Goal: Information Seeking & Learning: Learn about a topic

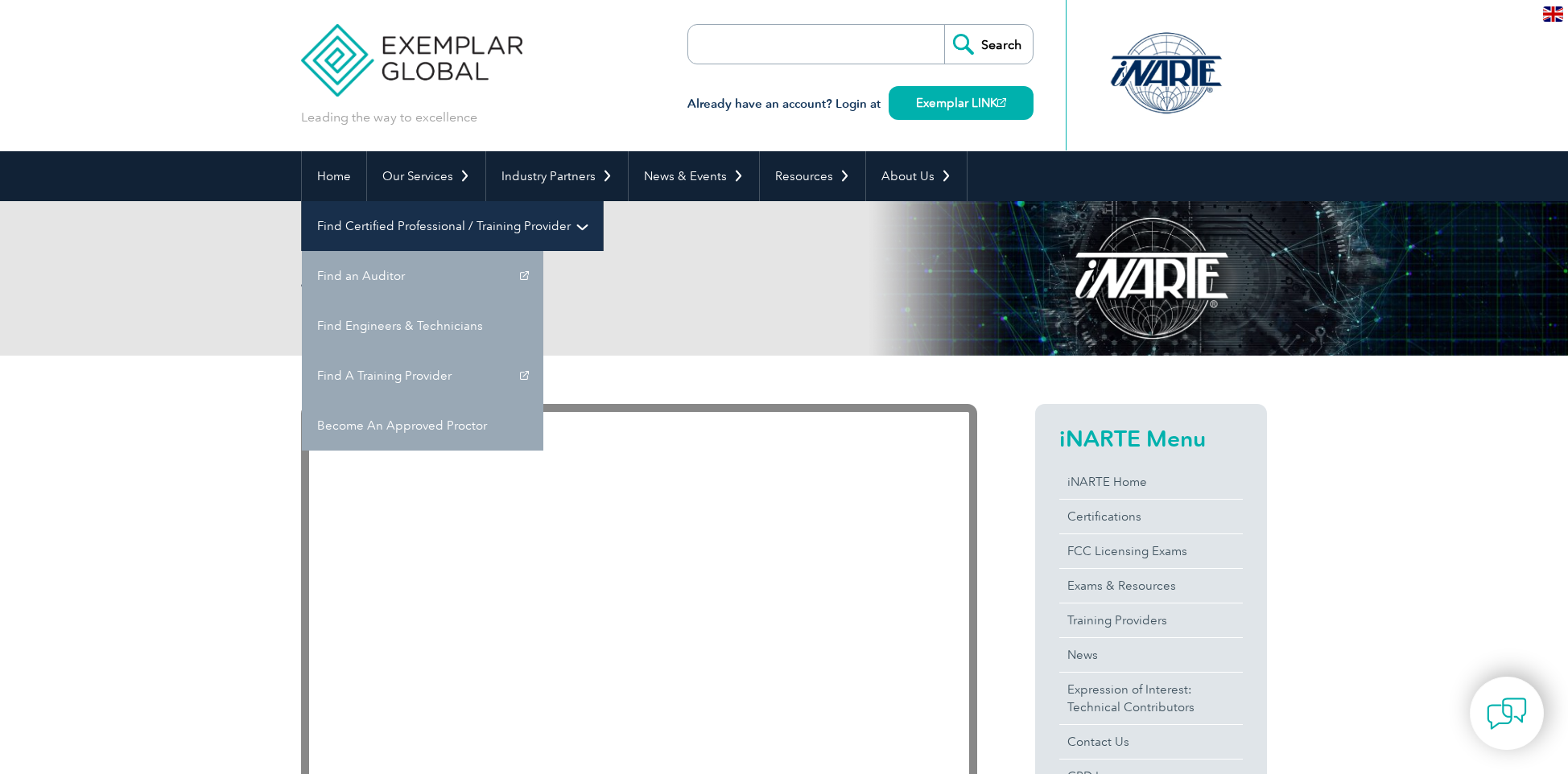
click at [603, 201] on link "Find Certified Professional / Training Provider" at bounding box center [452, 226] width 301 height 50
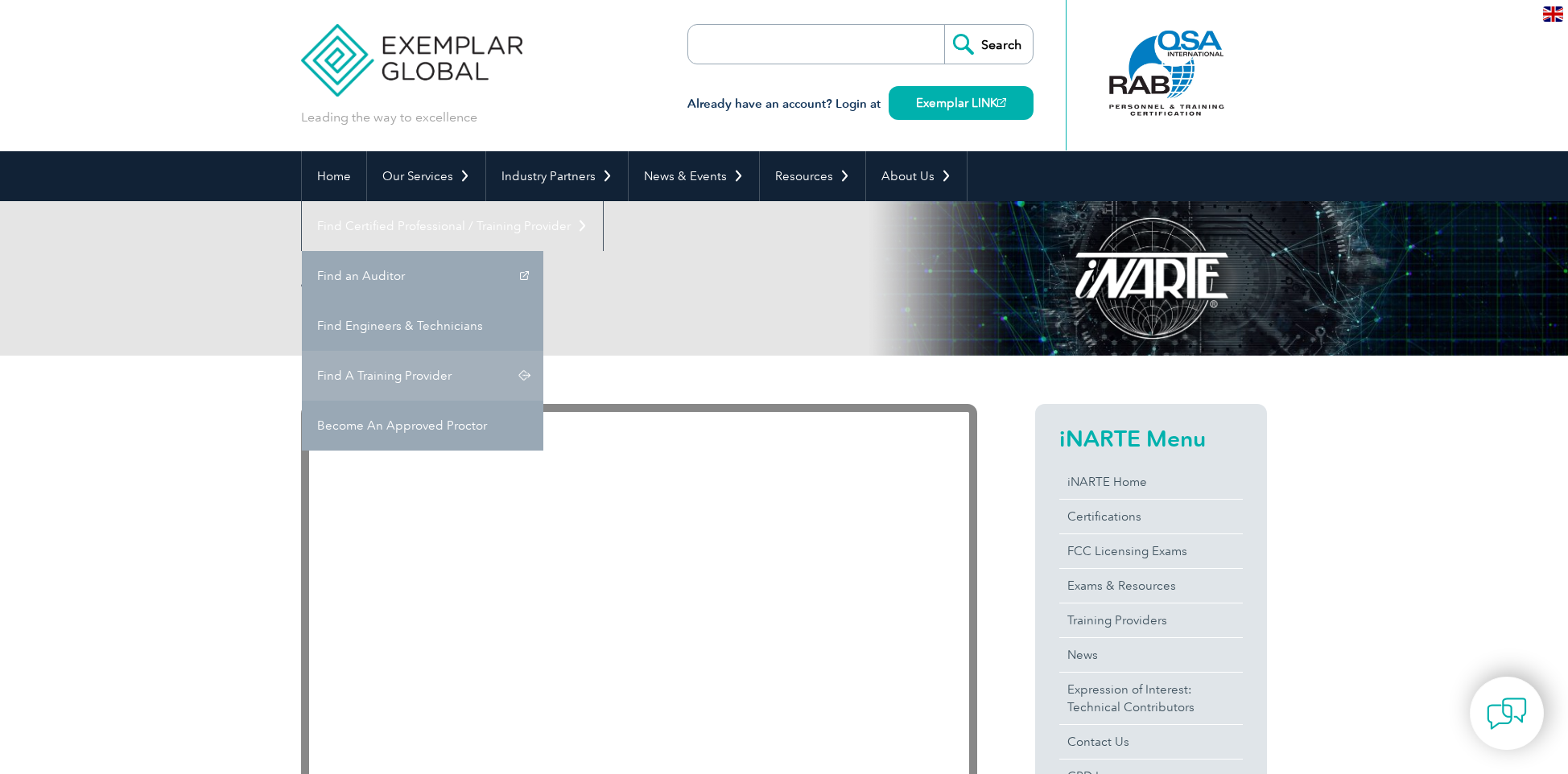
click at [543, 350] on link "Find A Training Provider" at bounding box center [422, 375] width 241 height 50
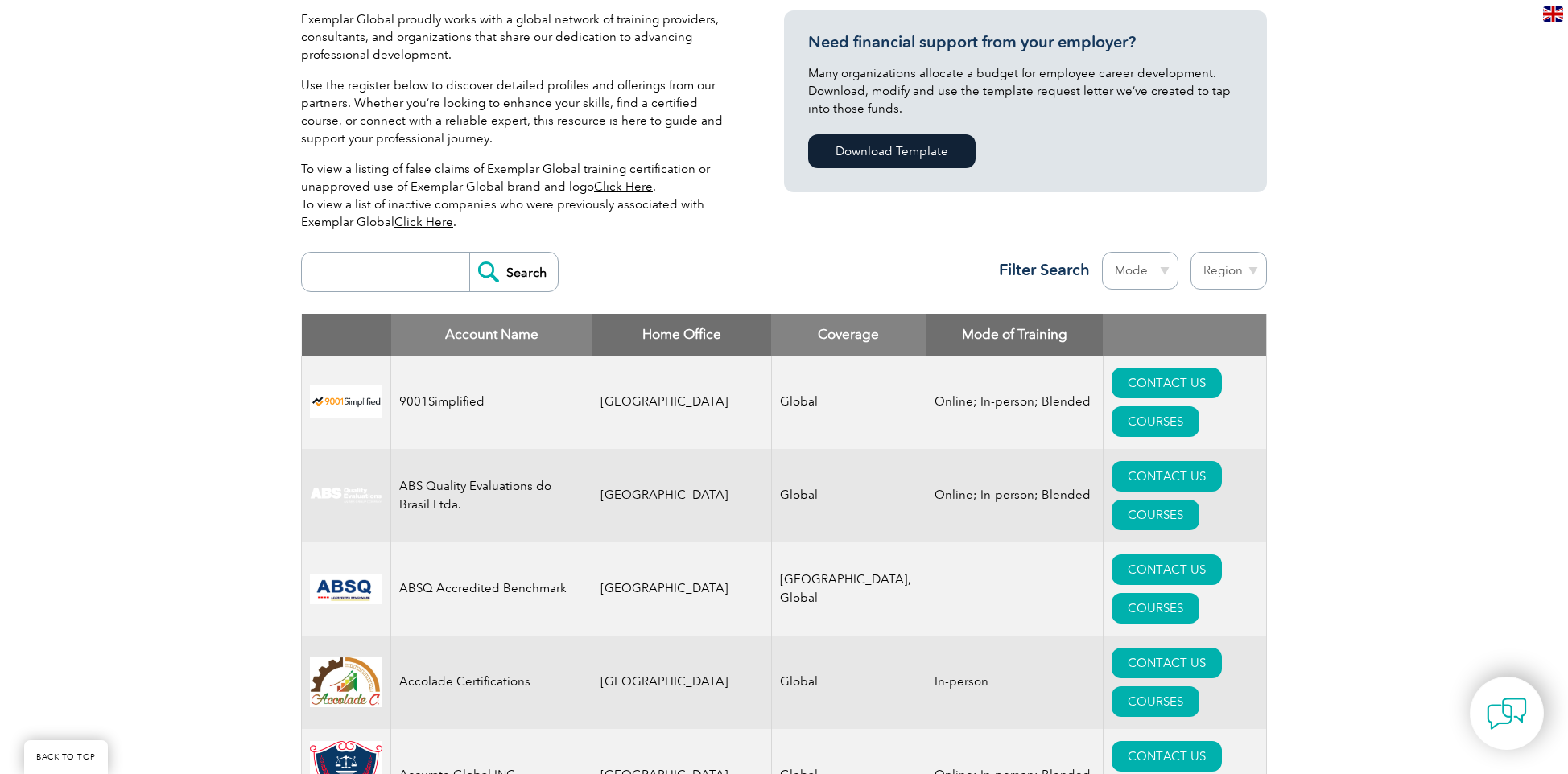
scroll to position [386, 0]
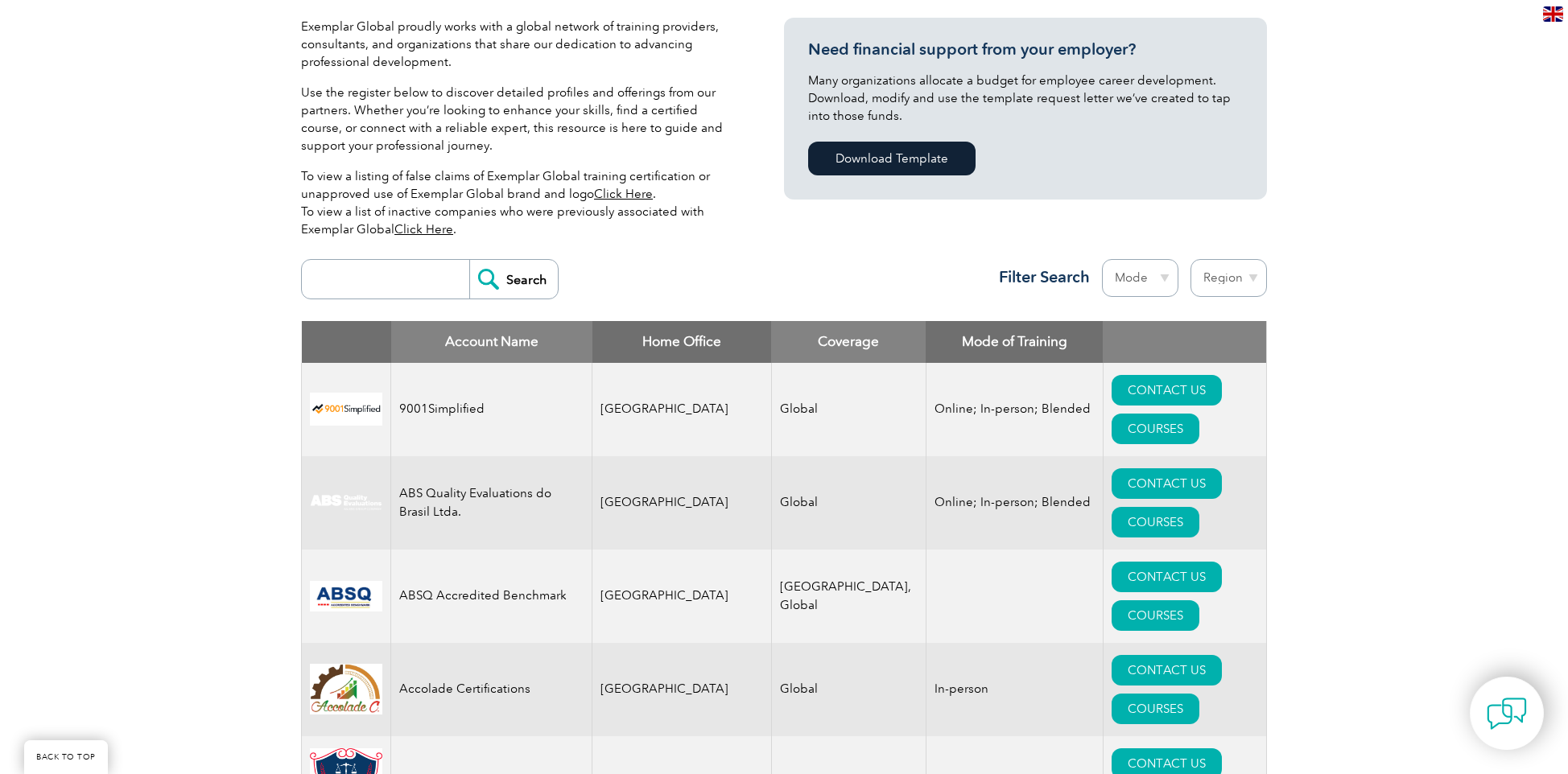
drag, startPoint x: 374, startPoint y: 275, endPoint x: 388, endPoint y: 267, distance: 16.1
click at [378, 271] on input "search" at bounding box center [389, 279] width 159 height 38
type input "california"
click at [470, 260] on input "Search" at bounding box center [514, 279] width 88 height 38
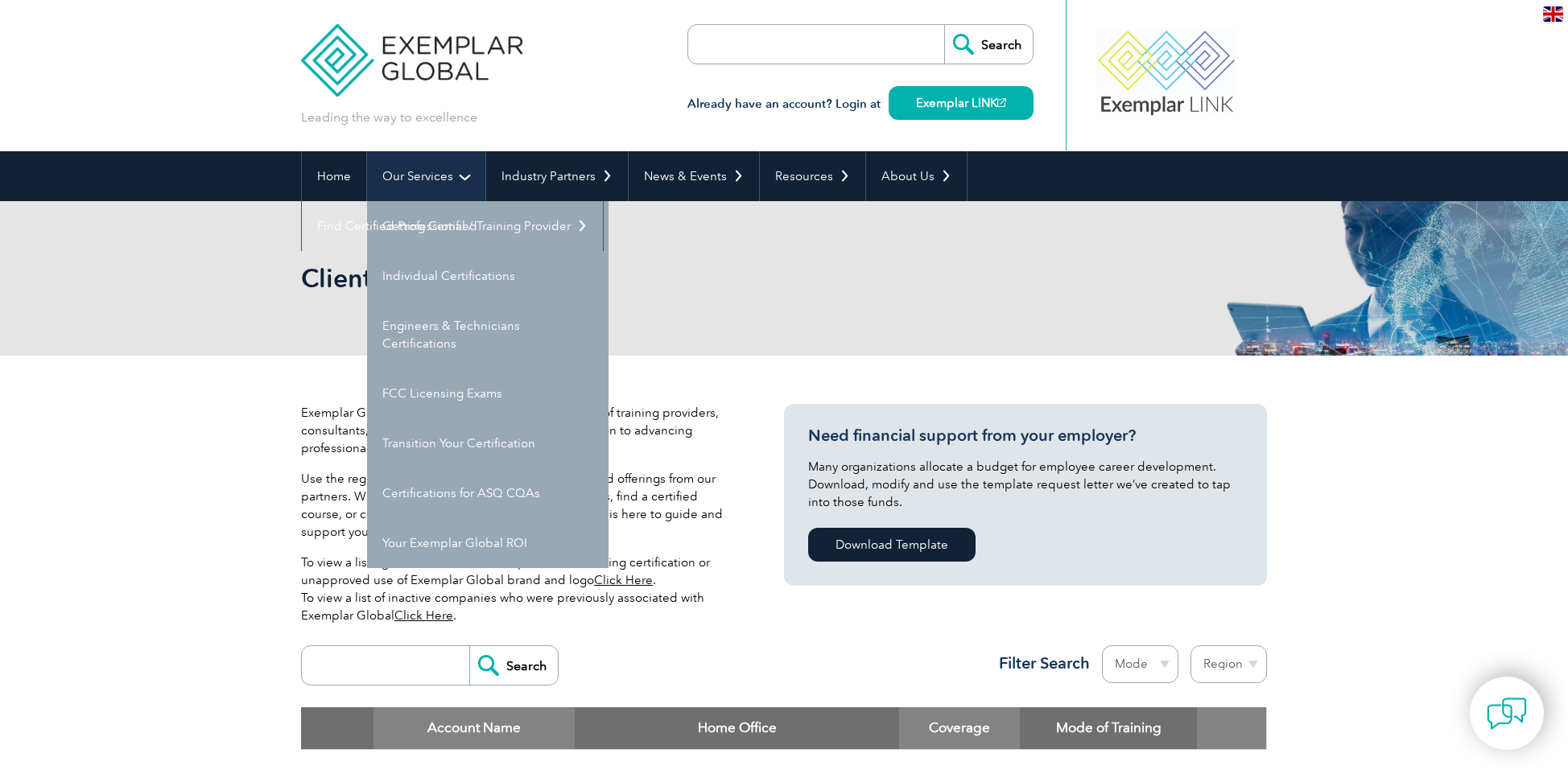
click at [427, 168] on link "Our Services" at bounding box center [426, 176] width 118 height 50
click at [425, 277] on link "Individual Certifications" at bounding box center [488, 276] width 241 height 50
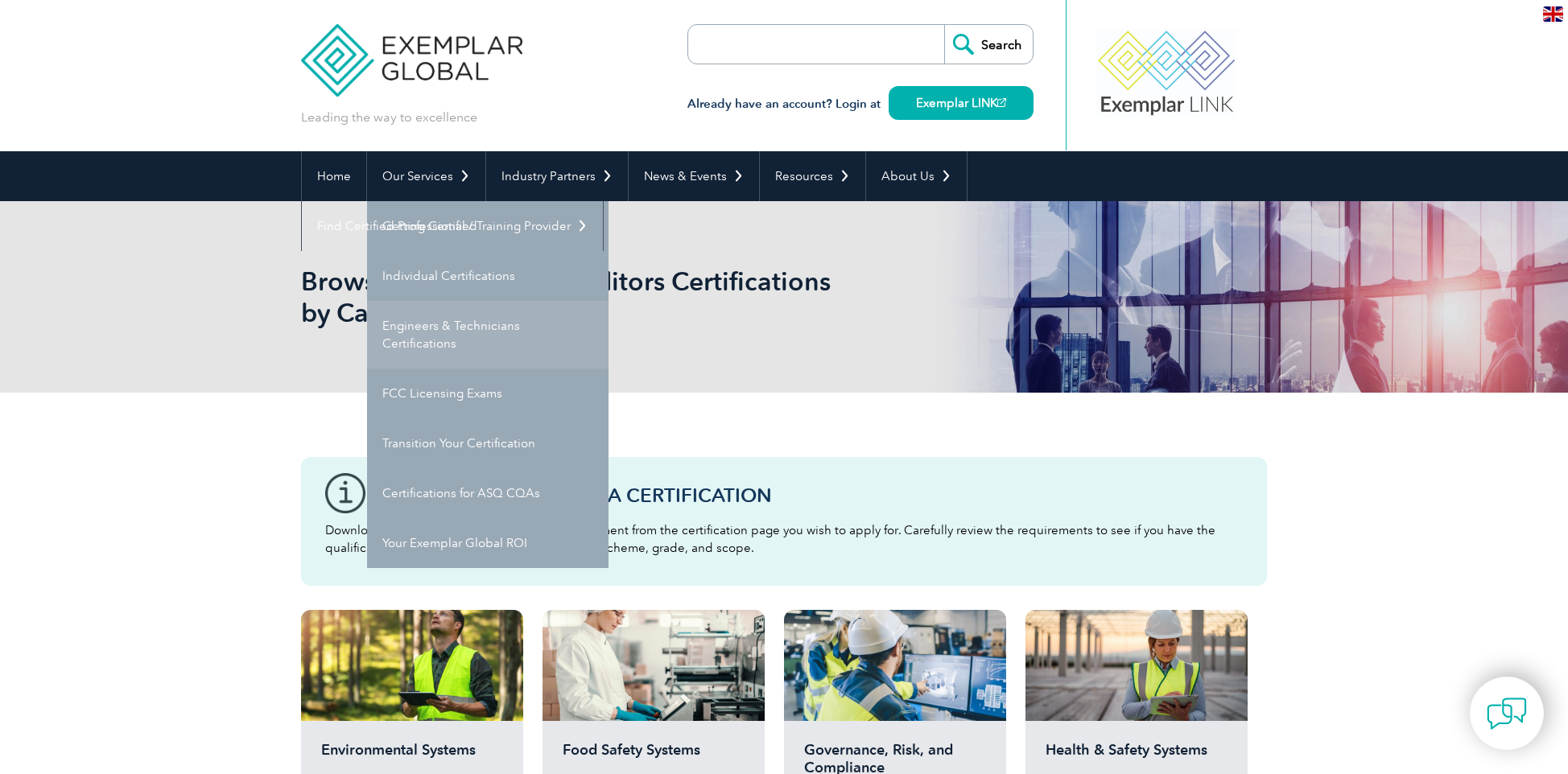
click at [494, 326] on link "Engineers & Technicians Certifications" at bounding box center [488, 335] width 241 height 67
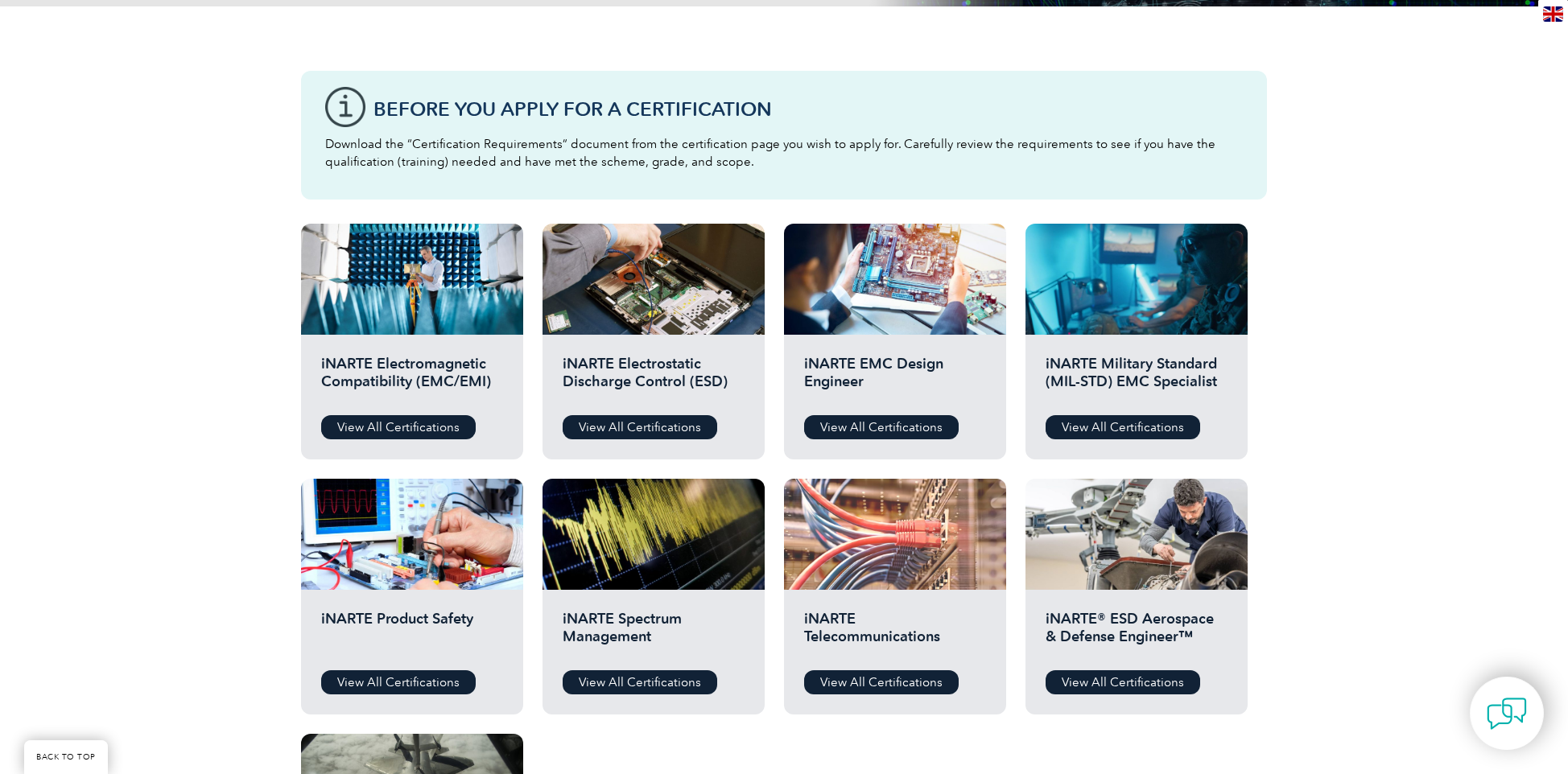
scroll to position [676, 0]
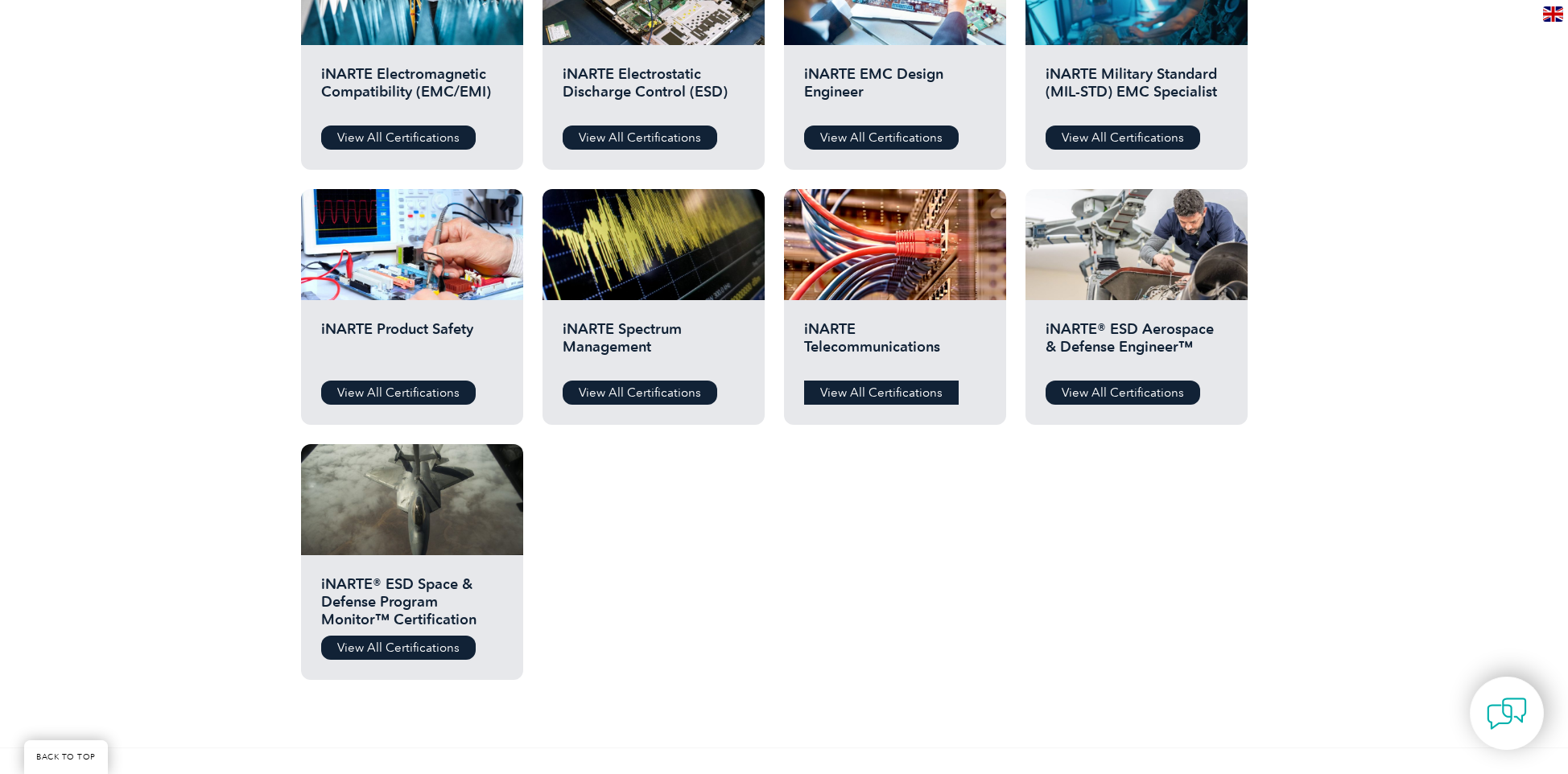
click at [833, 399] on link "View All Certifications" at bounding box center [882, 392] width 155 height 24
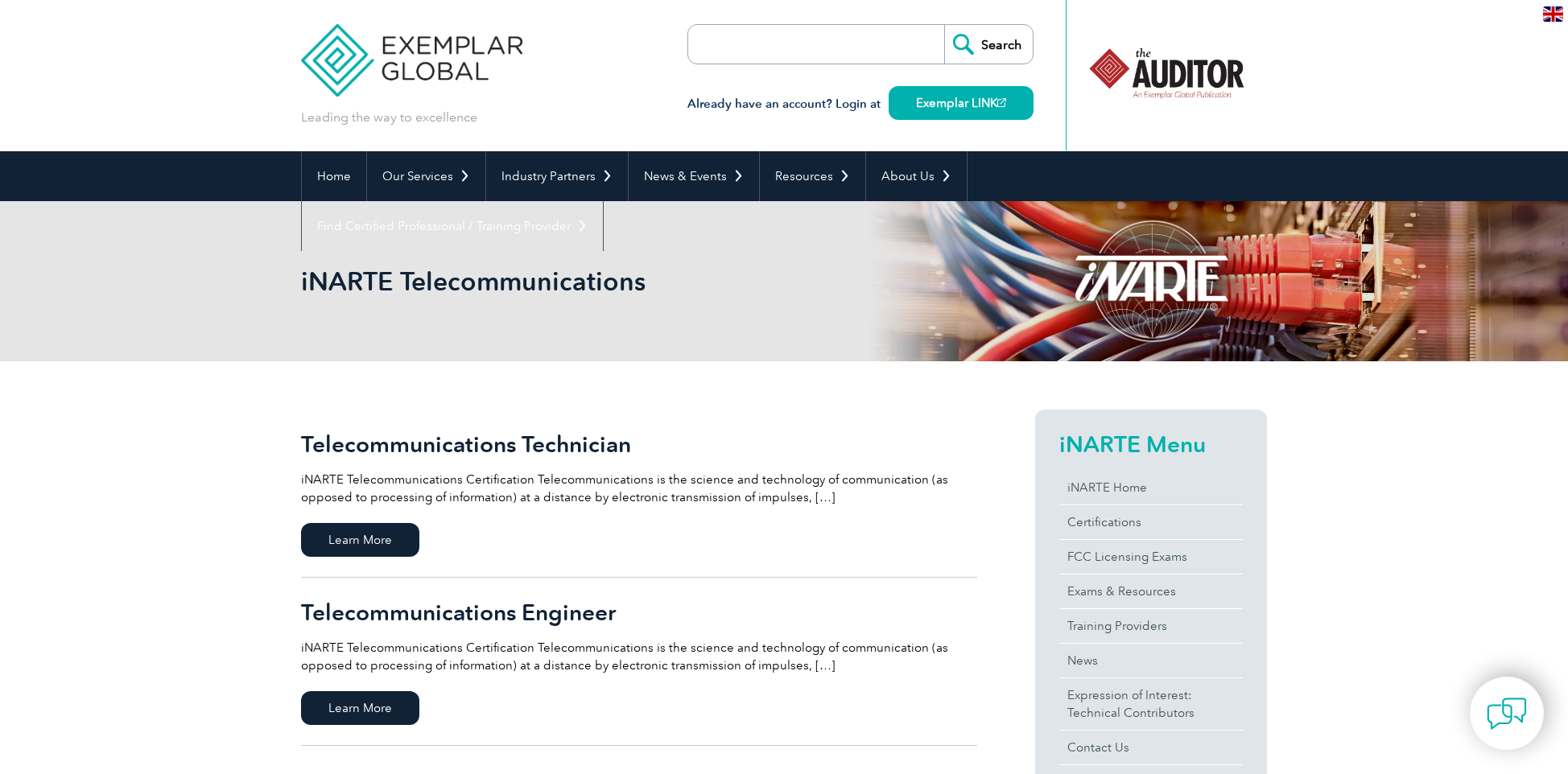
click at [416, 47] on img at bounding box center [412, 48] width 222 height 97
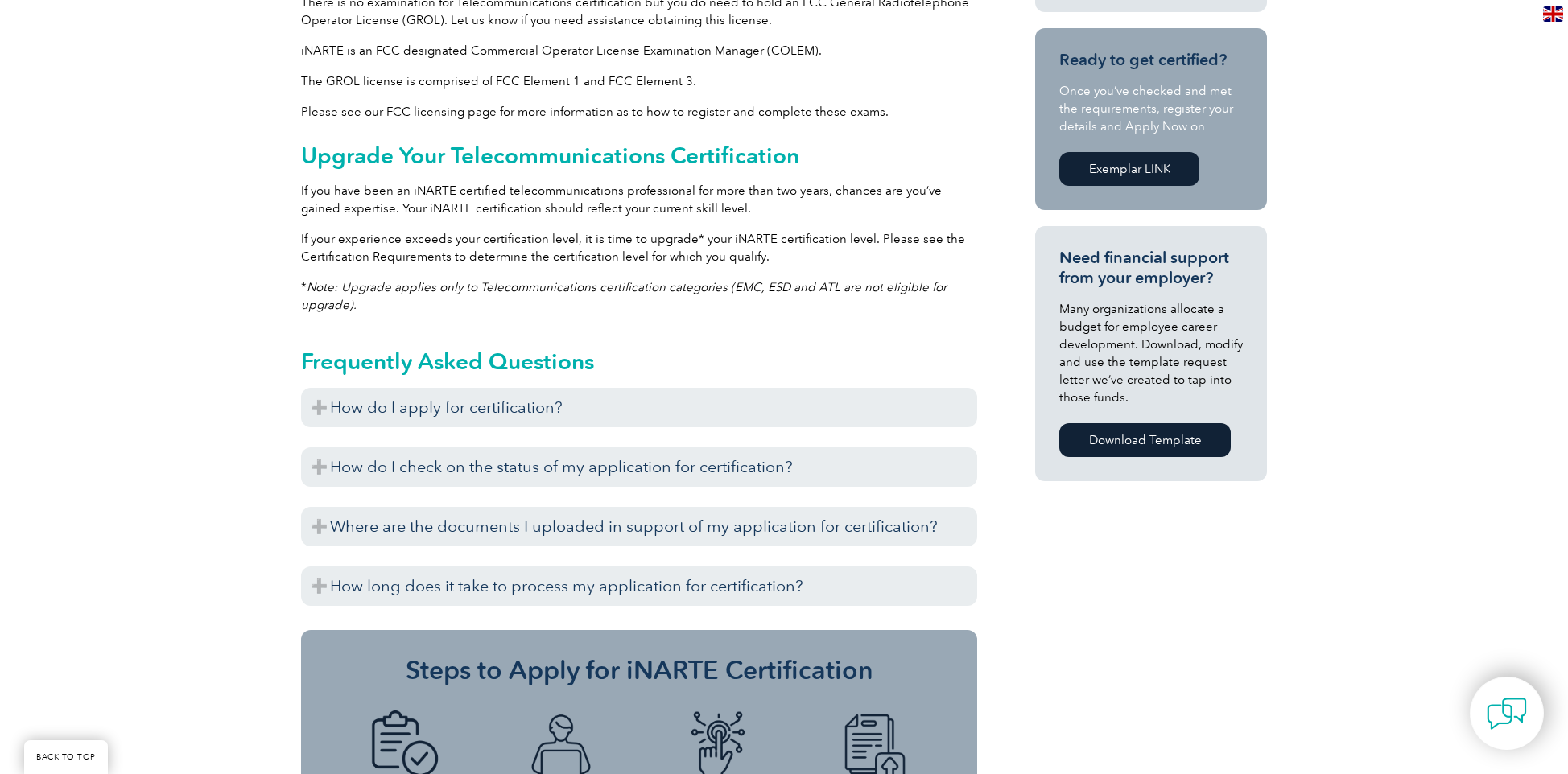
scroll to position [965, 0]
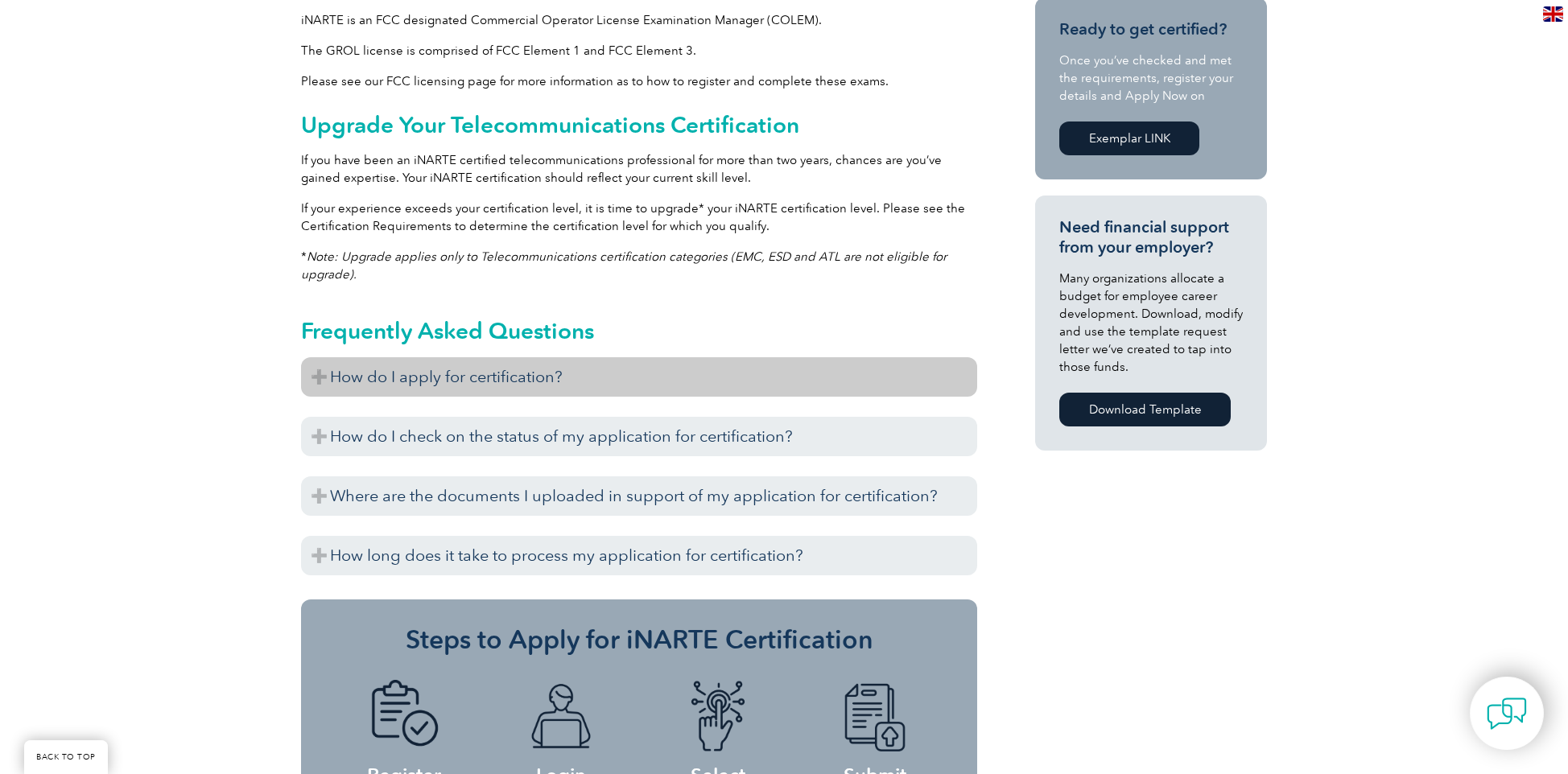
click at [742, 377] on h3 "How do I apply for certification?" at bounding box center [640, 376] width 676 height 39
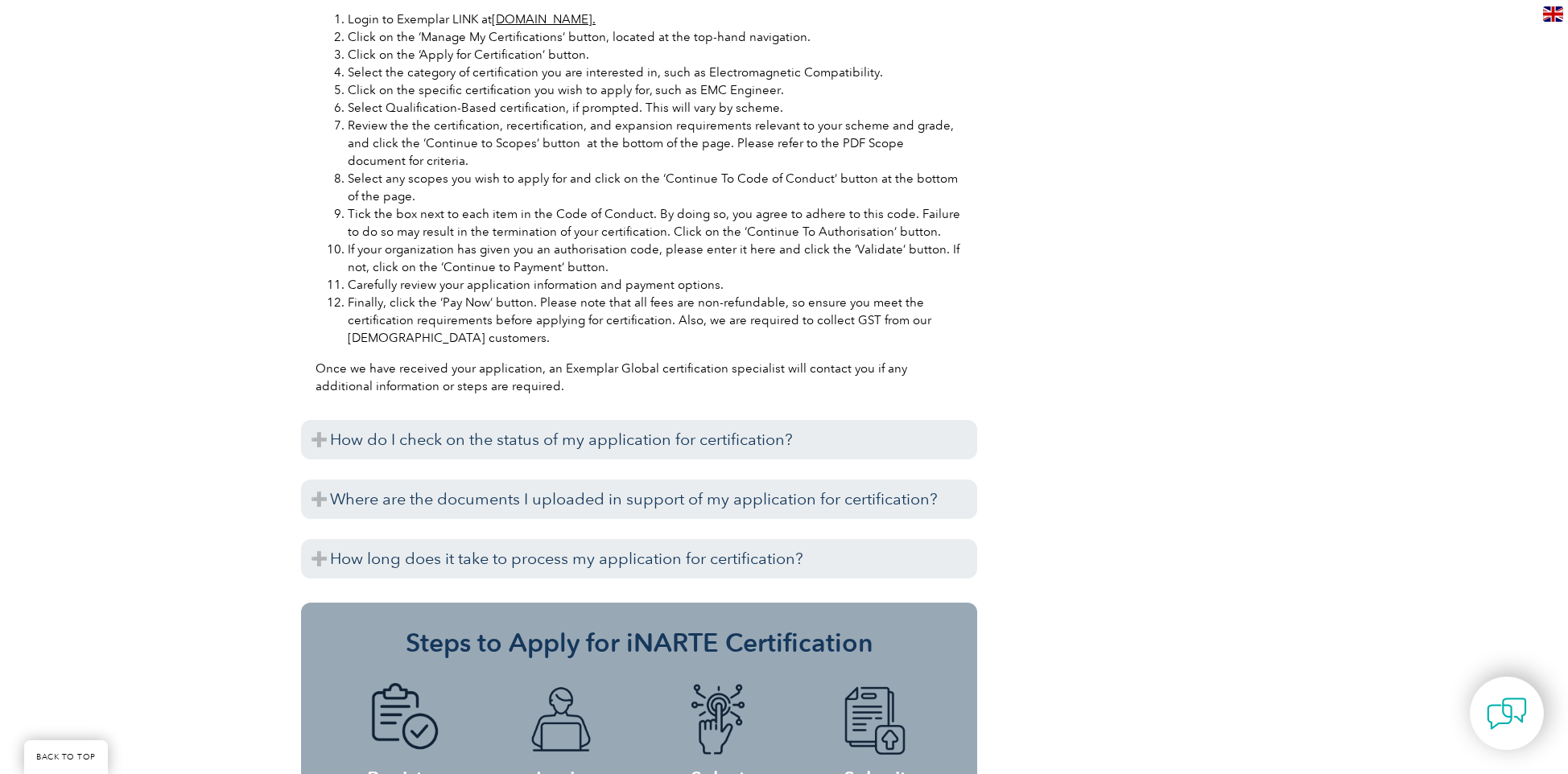
scroll to position [1738, 0]
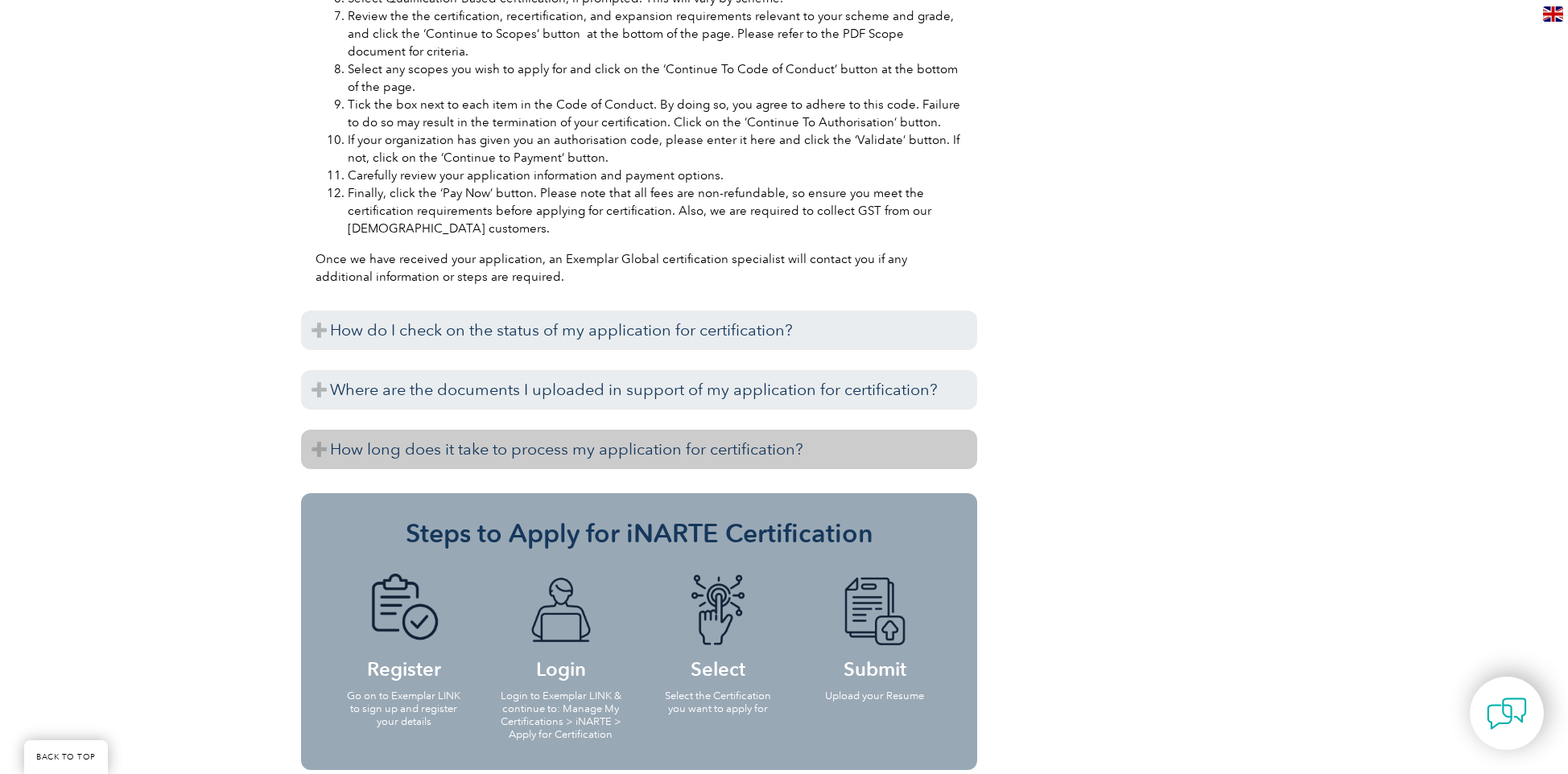
click at [703, 454] on h3 "How long does it take to process my application for certification?" at bounding box center [640, 449] width 676 height 39
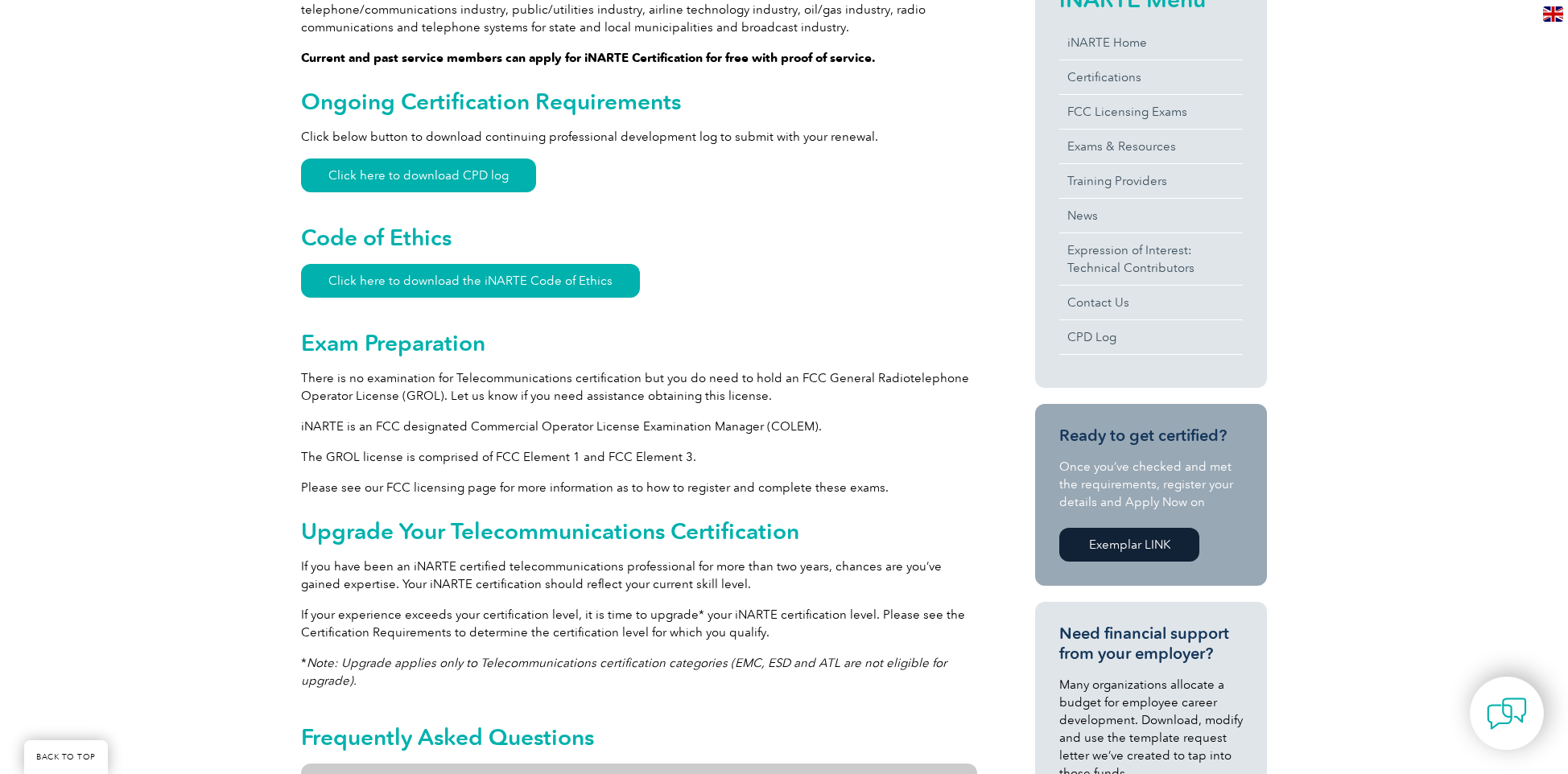
scroll to position [386, 0]
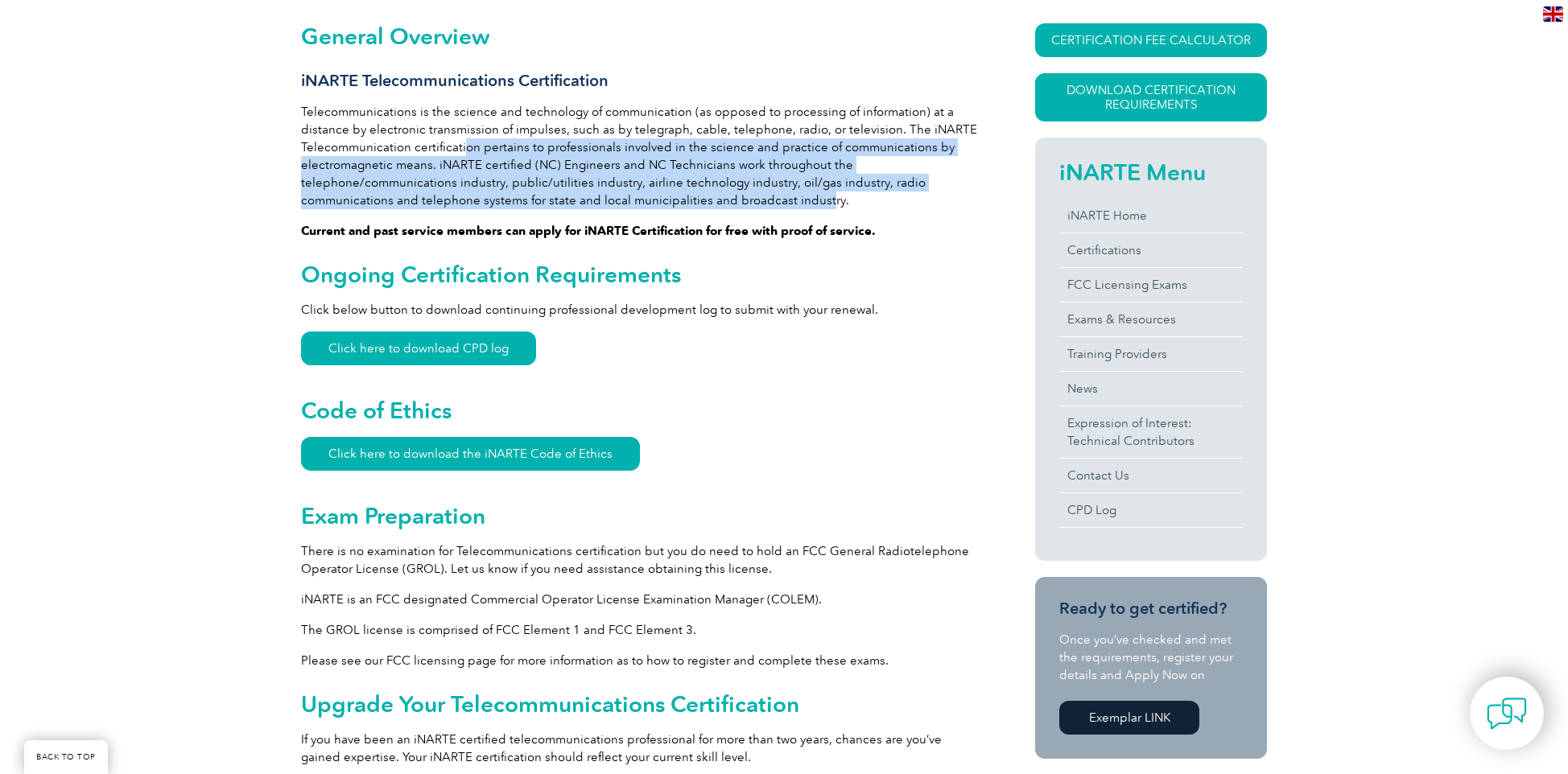
drag, startPoint x: 462, startPoint y: 150, endPoint x: 820, endPoint y: 193, distance: 360.6
click at [820, 193] on p "Telecommunications is the science and technology of communication (as opposed t…" at bounding box center [640, 156] width 676 height 107
click at [668, 148] on p "Telecommunications is the science and technology of communication (as opposed t…" at bounding box center [640, 156] width 676 height 107
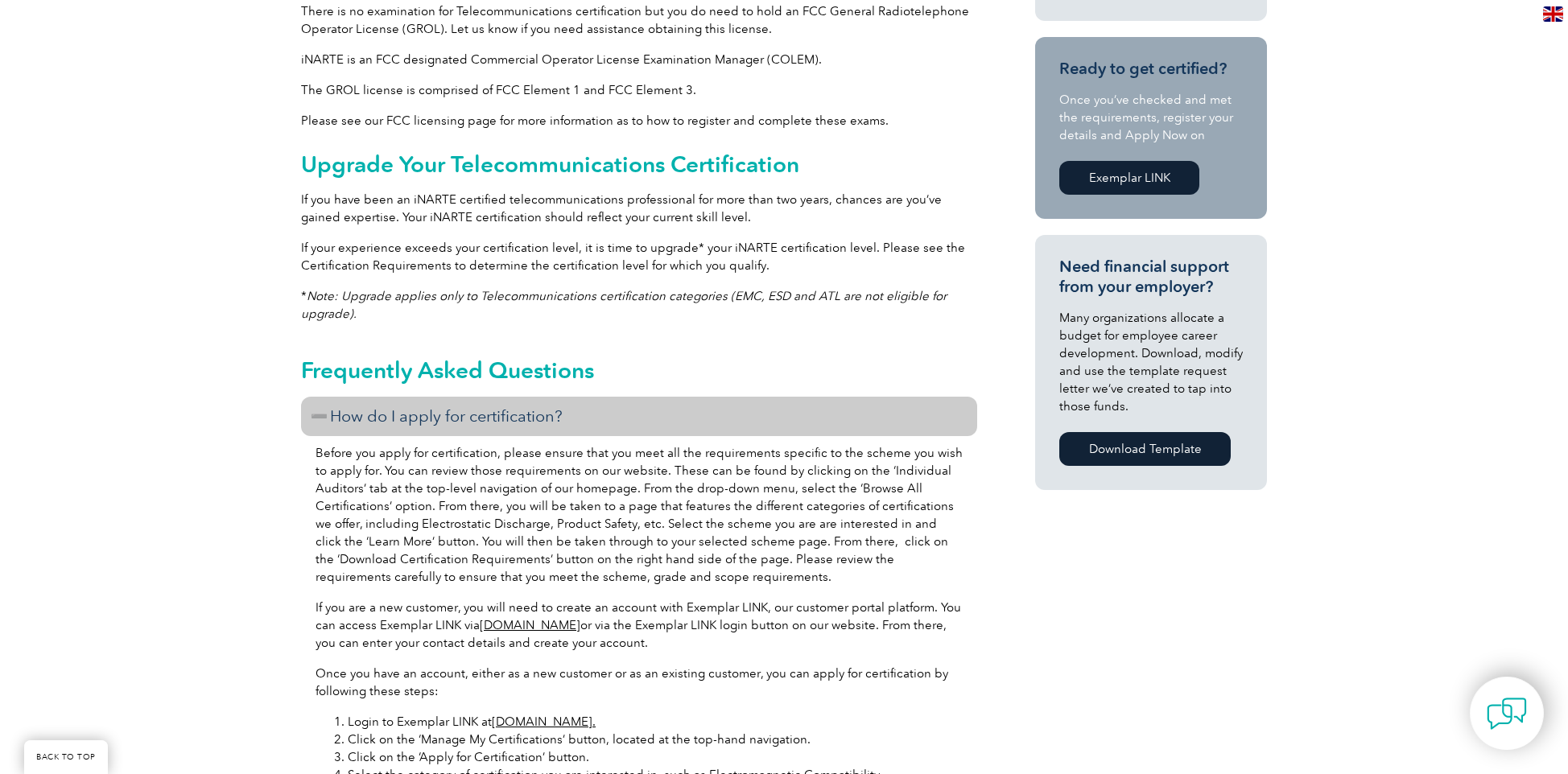
scroll to position [1062, 0]
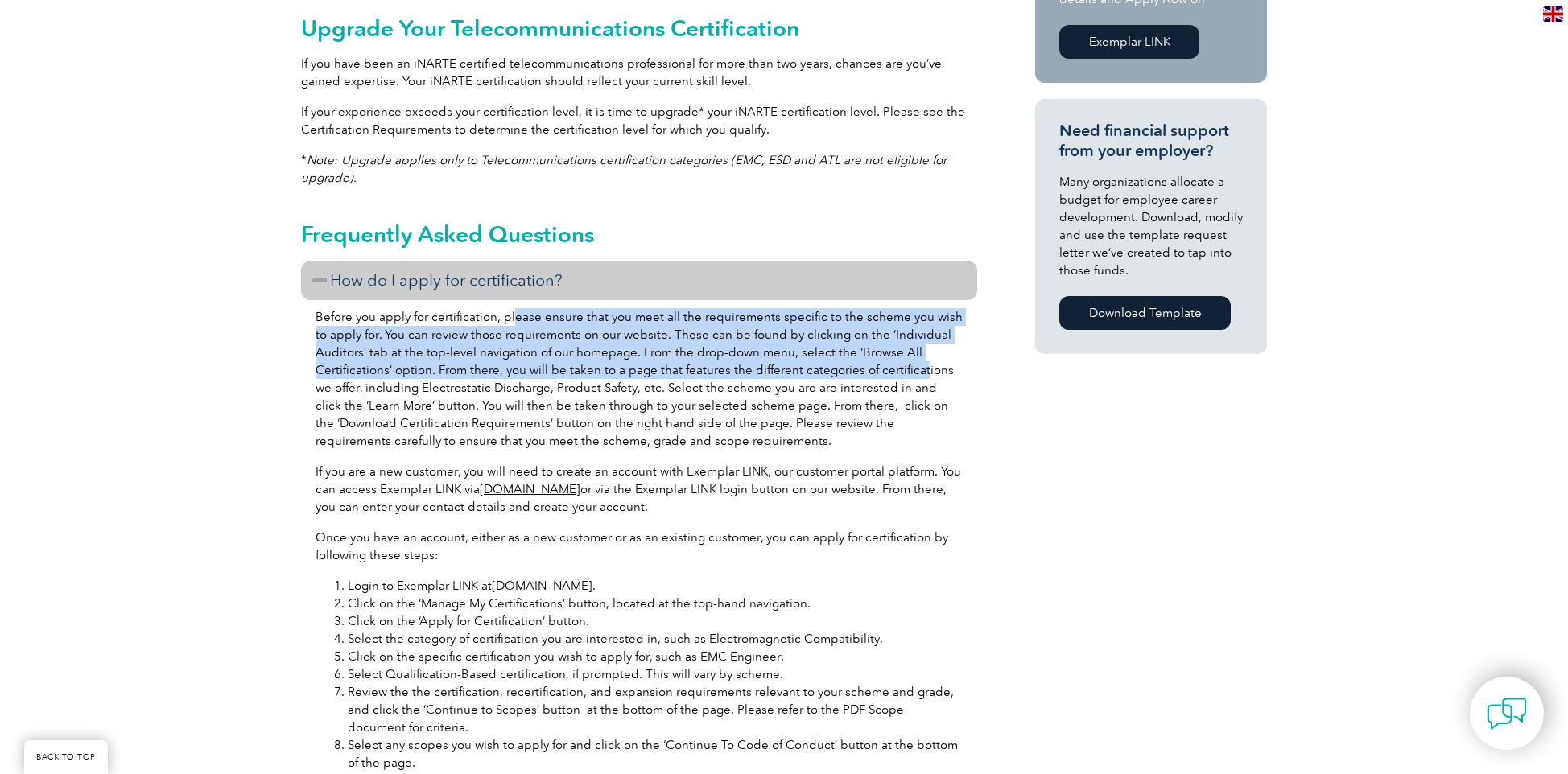
drag, startPoint x: 510, startPoint y: 319, endPoint x: 913, endPoint y: 370, distance: 406.2
click at [913, 370] on p "Before you apply for certification, please ensure that you meet all the require…" at bounding box center [639, 379] width 647 height 141
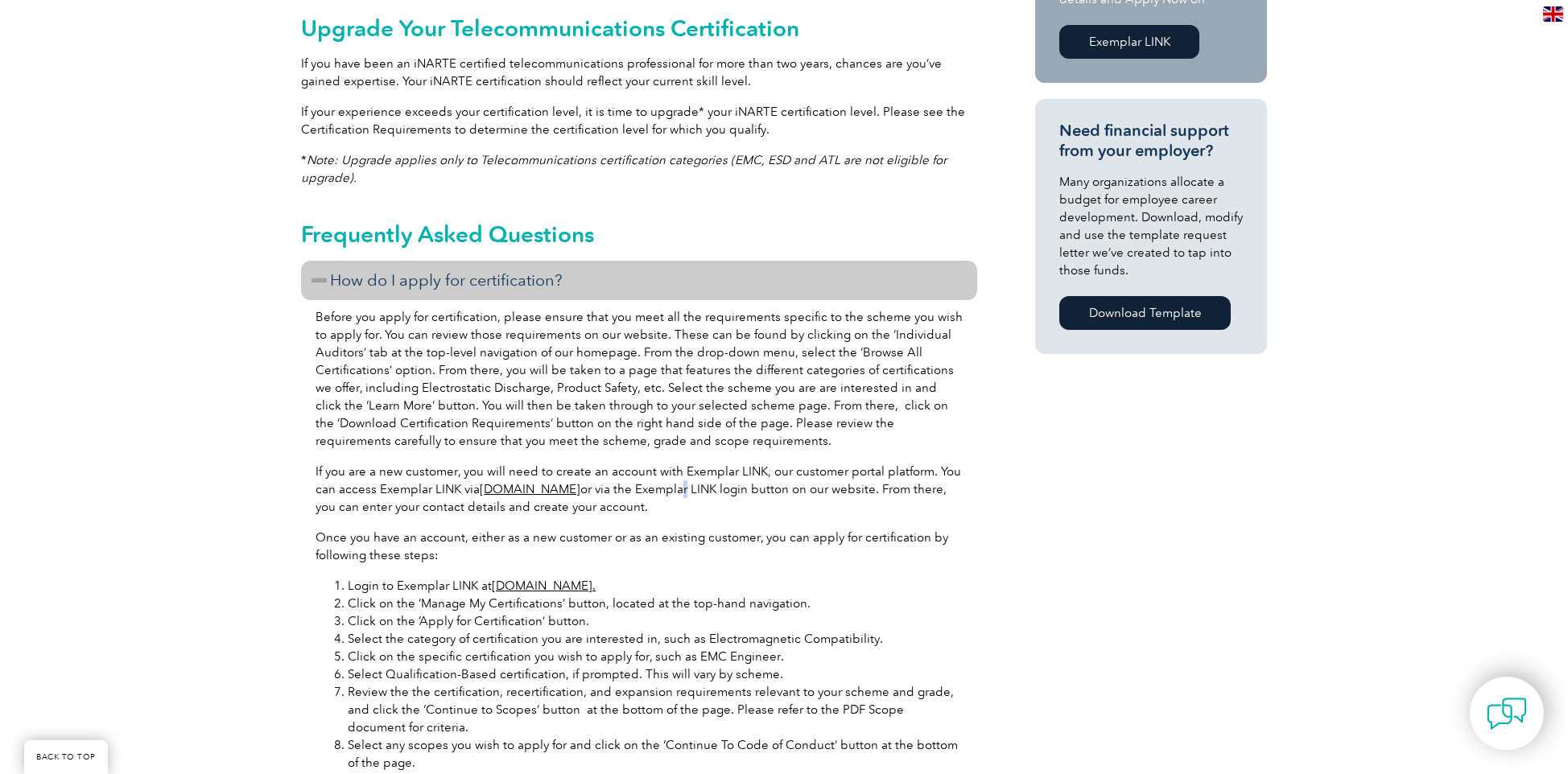
click at [704, 489] on p "If you are a new customer, you will need to create an account with Exemplar LIN…" at bounding box center [639, 489] width 647 height 53
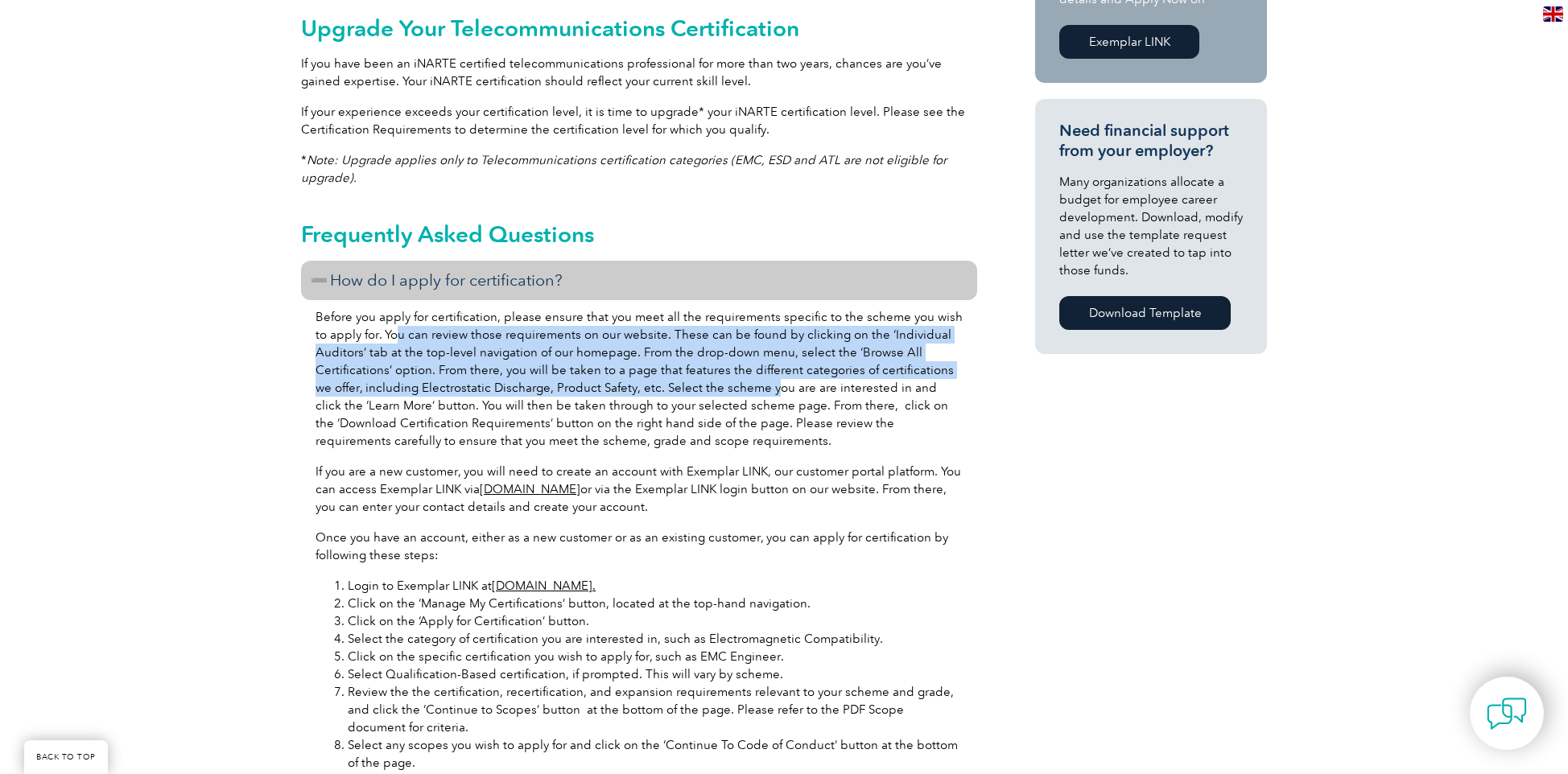
drag, startPoint x: 380, startPoint y: 327, endPoint x: 750, endPoint y: 383, distance: 374.2
click at [750, 383] on p "Before you apply for certification, please ensure that you meet all the require…" at bounding box center [639, 379] width 647 height 141
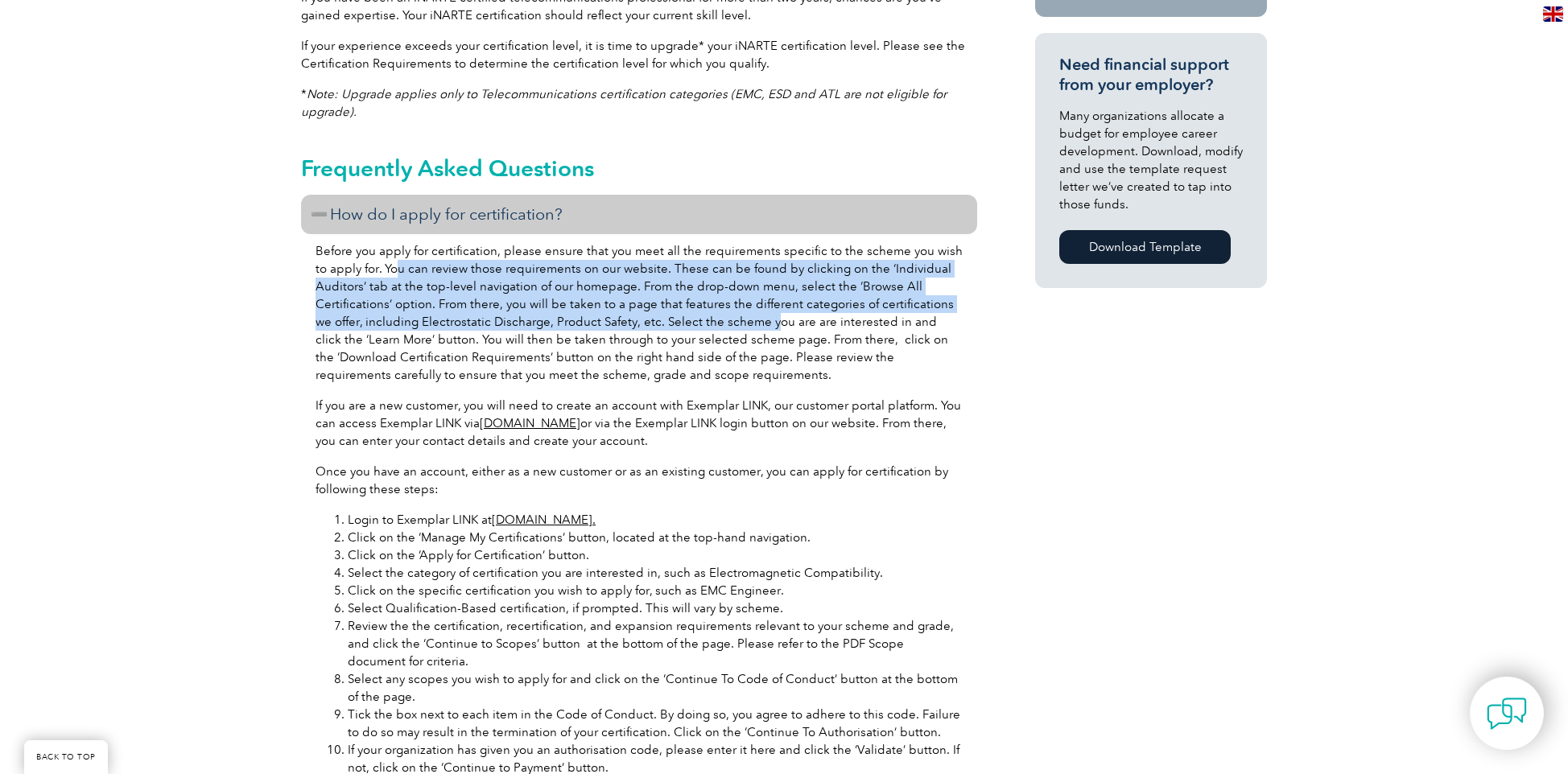
scroll to position [1159, 0]
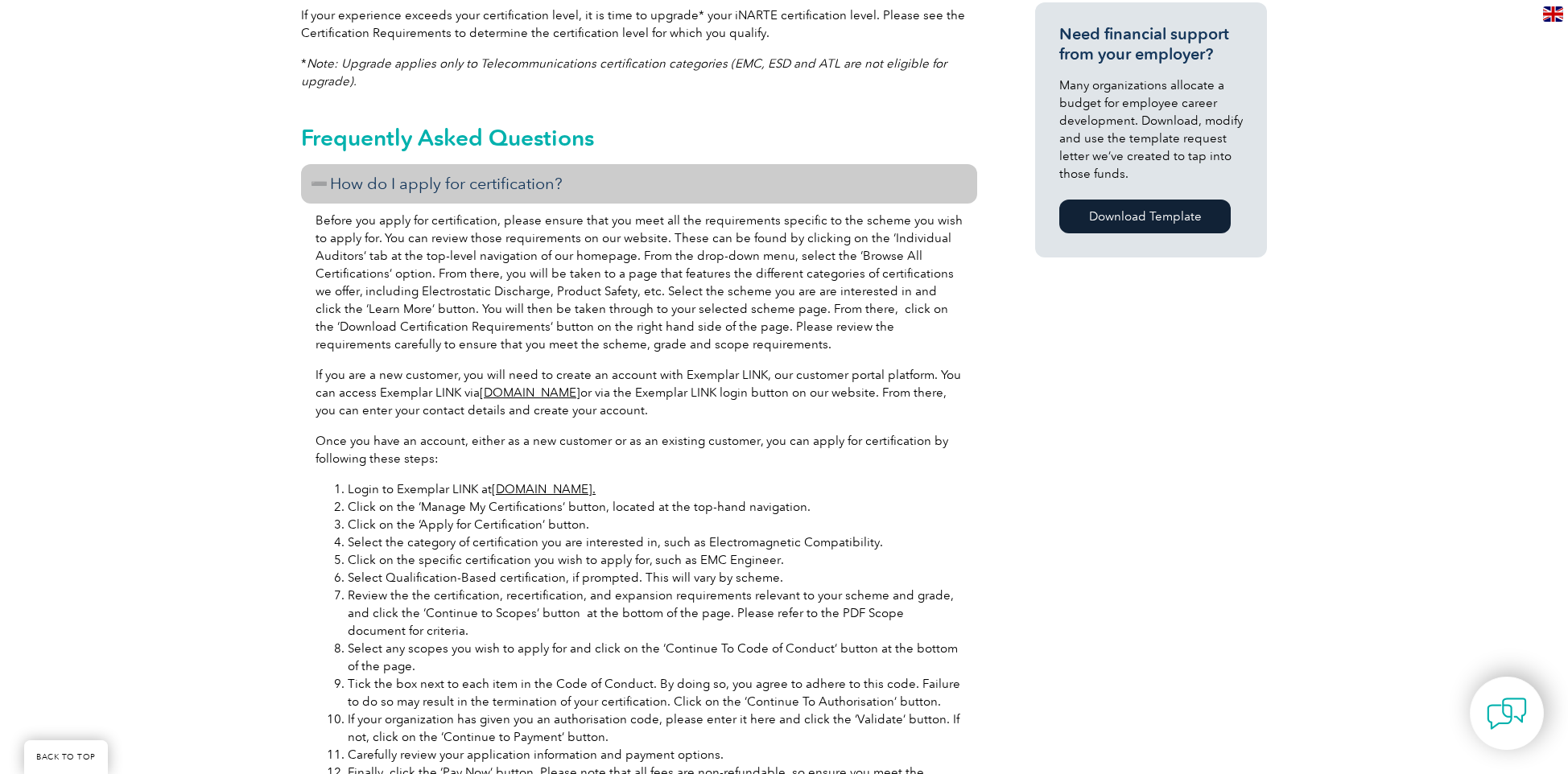
click at [854, 354] on div "Before you apply for certification, please ensure that you meet all the require…" at bounding box center [640, 541] width 676 height 674
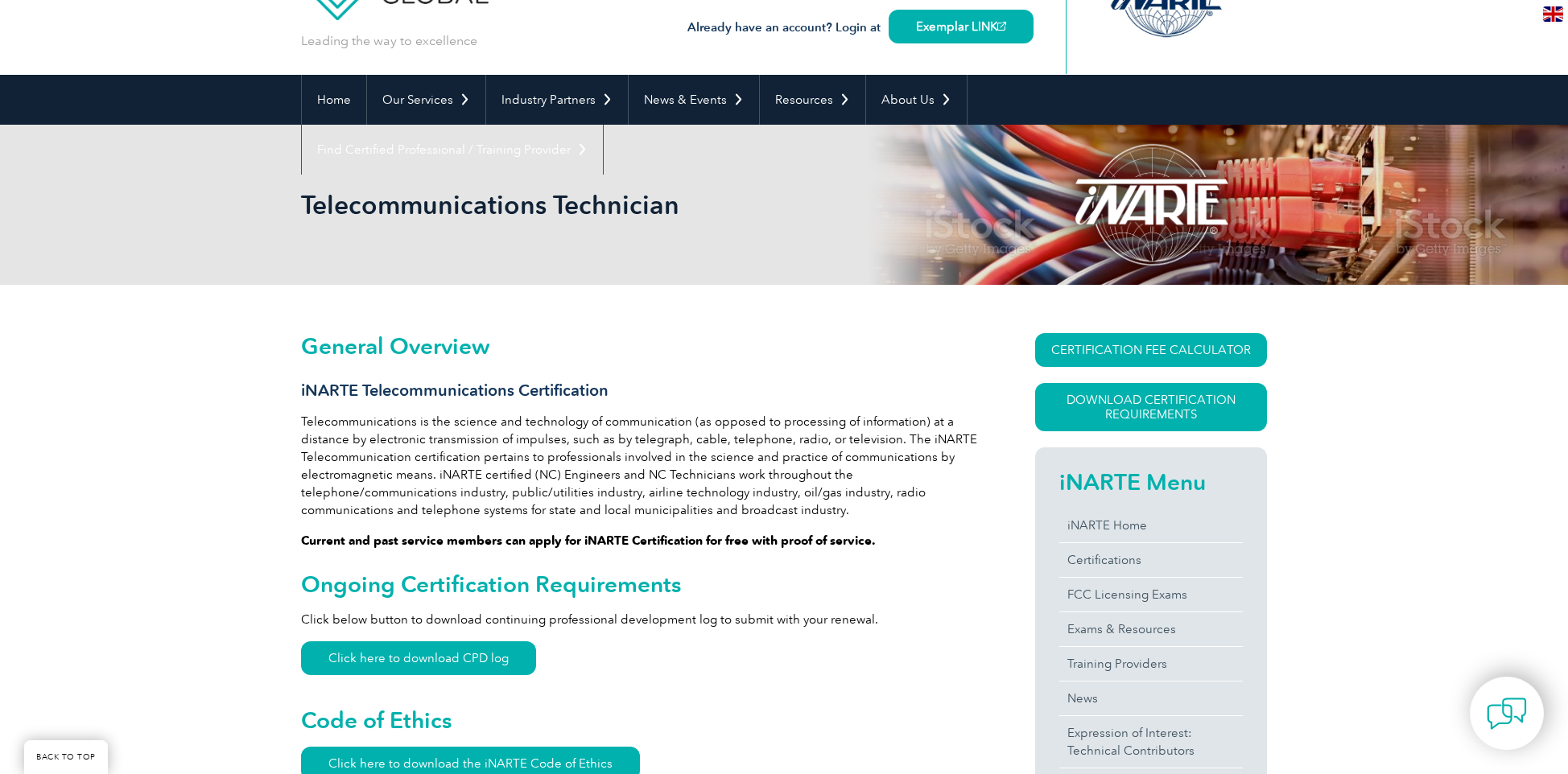
scroll to position [0, 0]
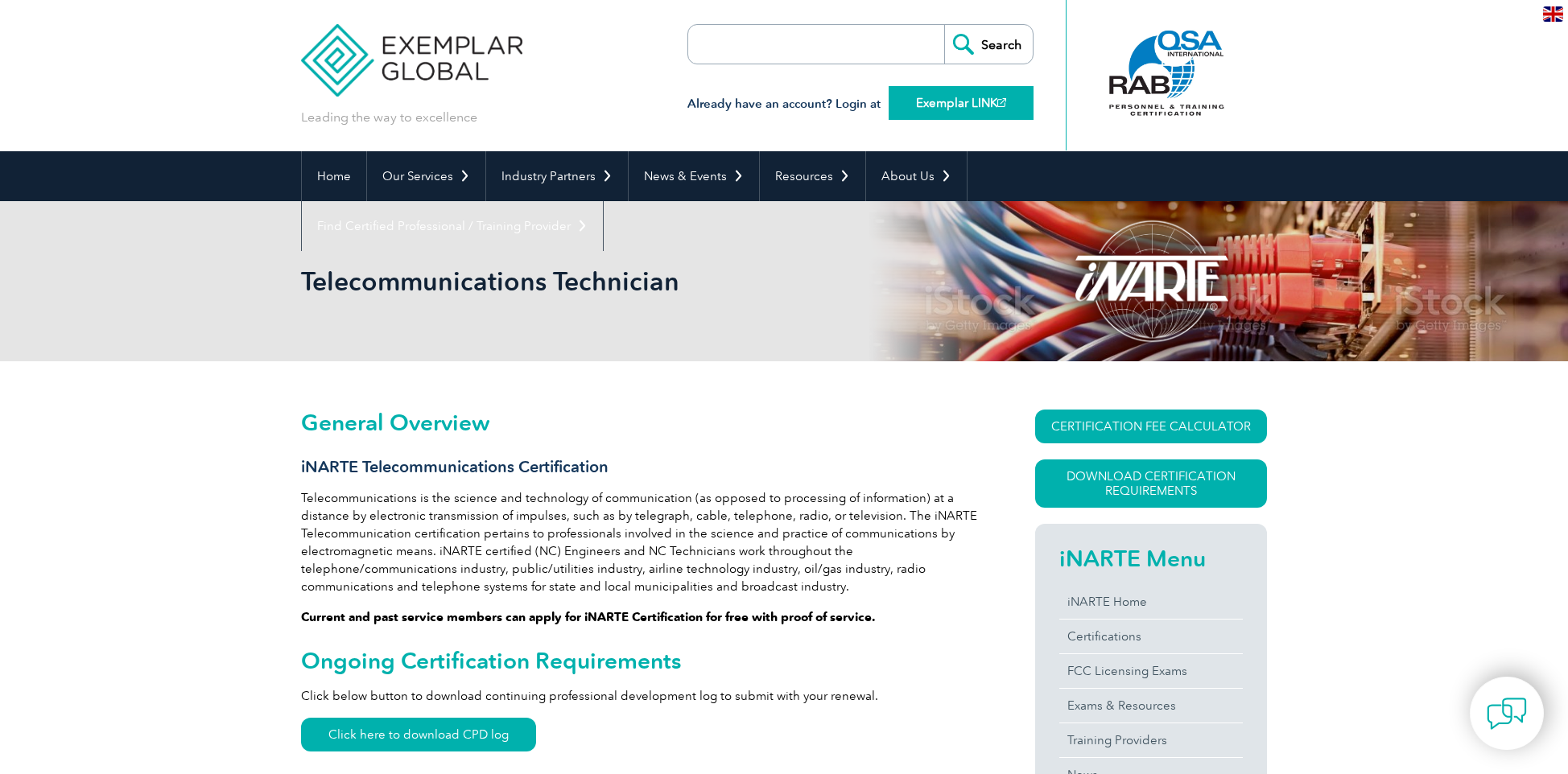
click at [965, 107] on link "Exemplar LINK" at bounding box center [961, 102] width 145 height 34
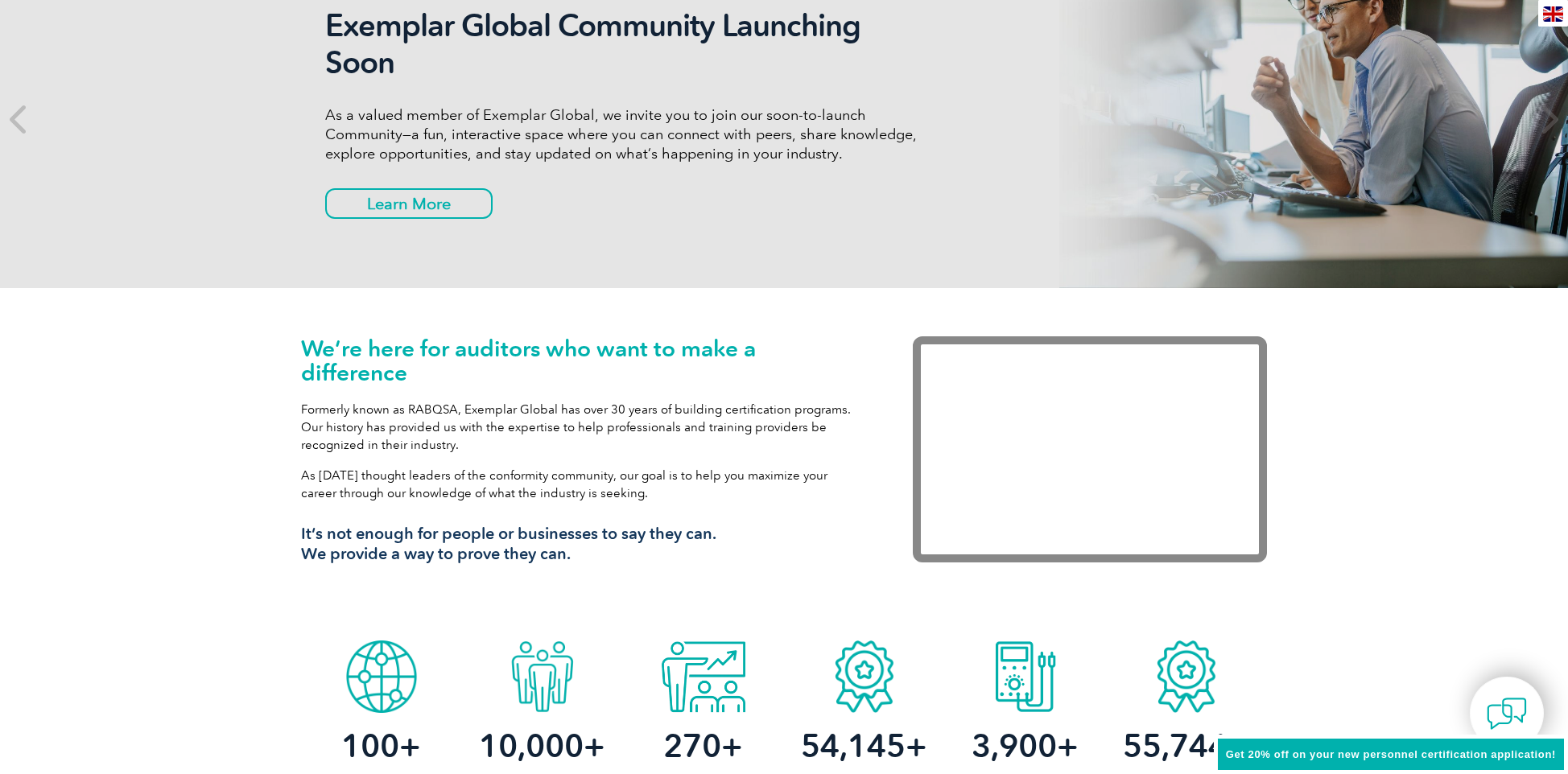
scroll to position [290, 0]
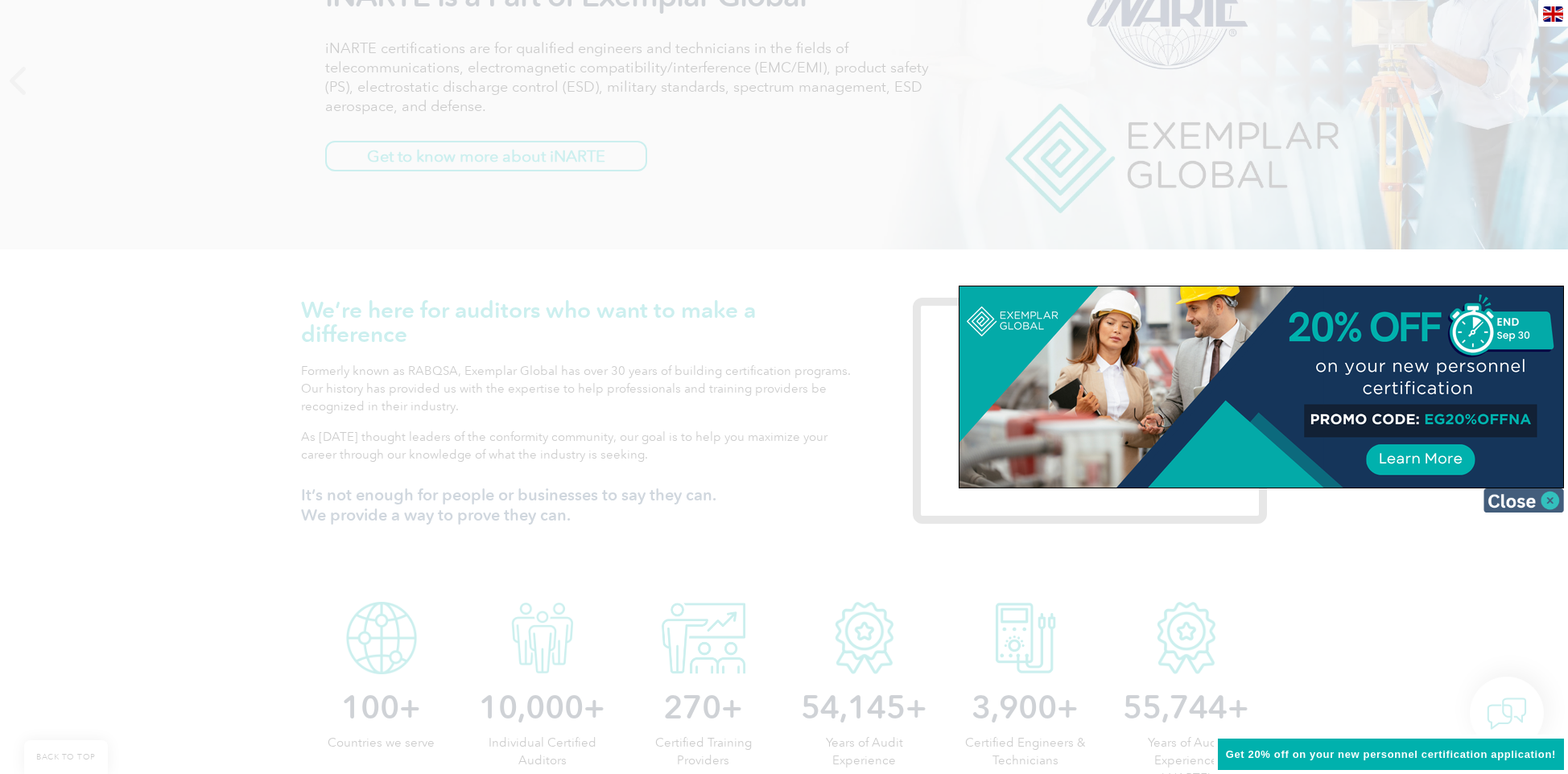
click at [1549, 506] on img at bounding box center [1523, 500] width 81 height 24
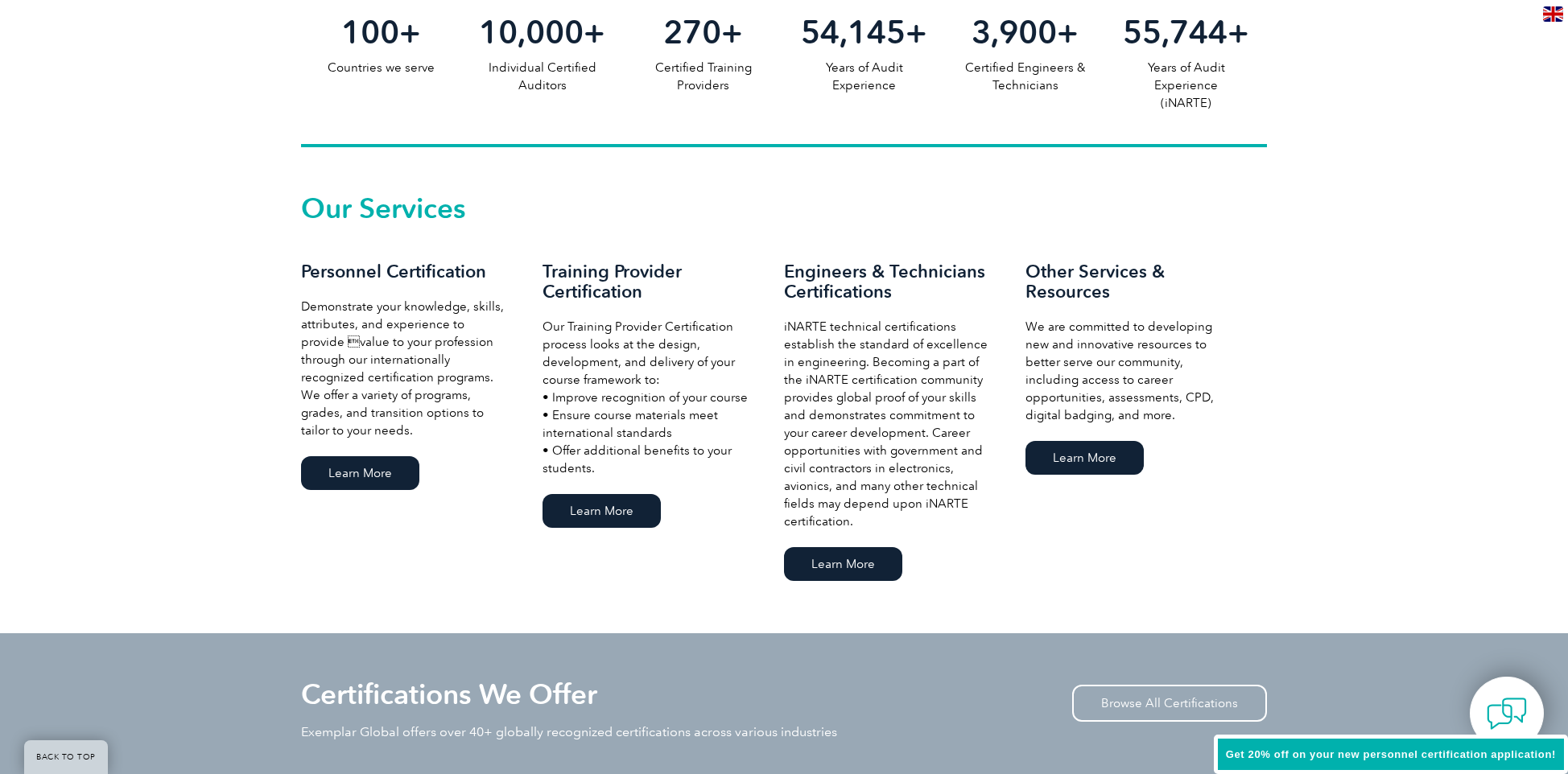
scroll to position [965, 0]
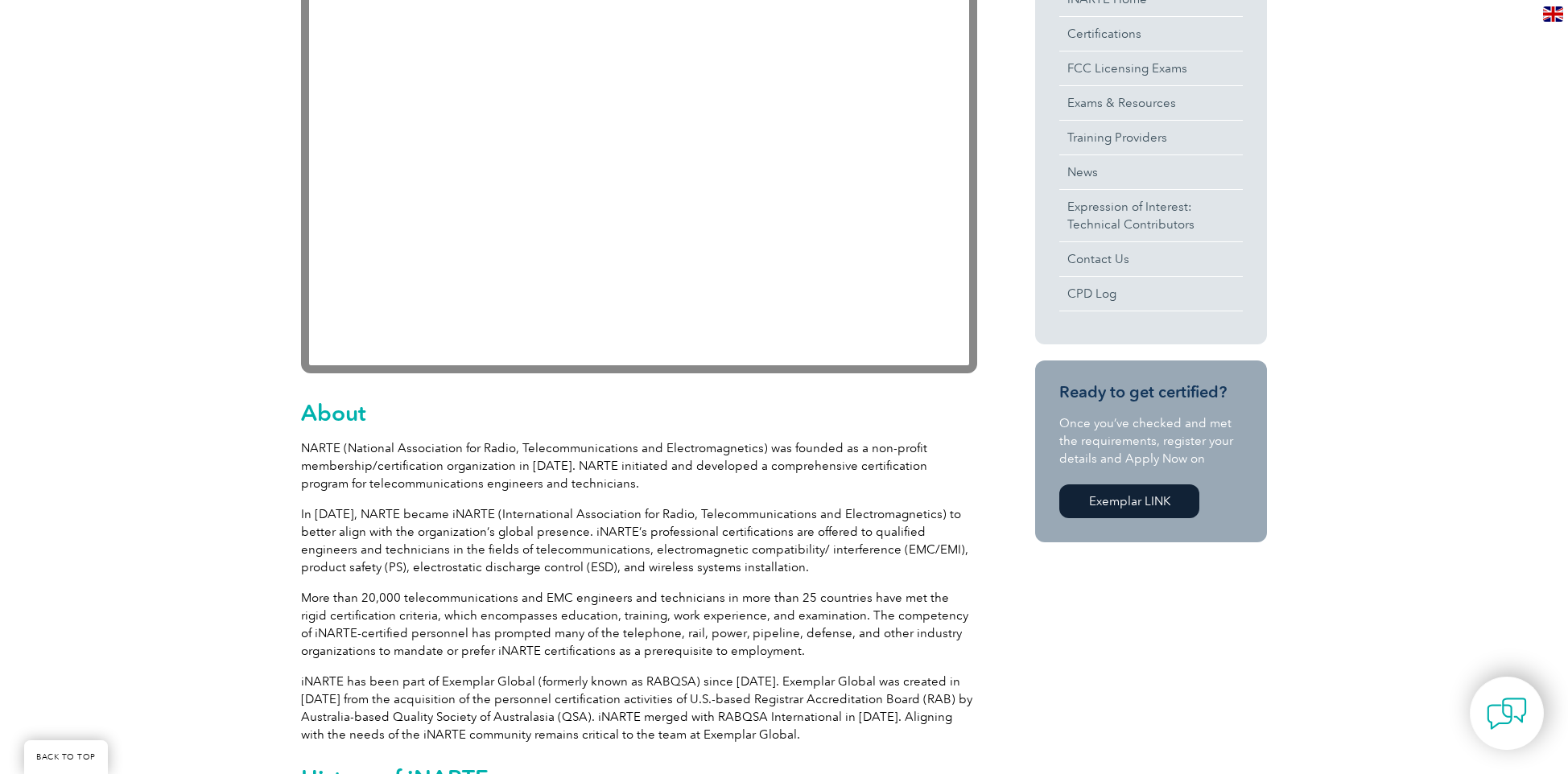
scroll to position [97, 0]
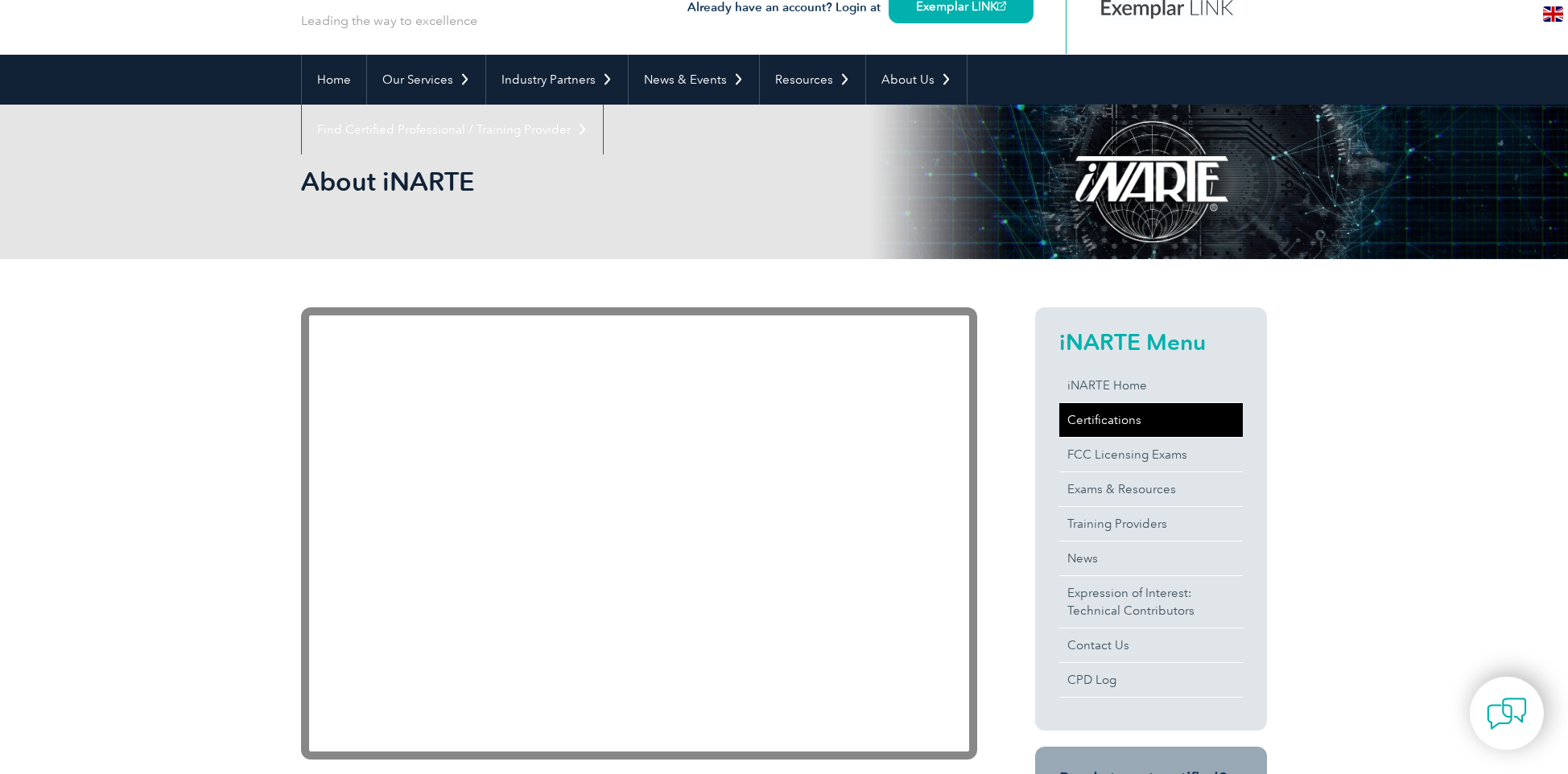
click at [1122, 421] on link "Certifications" at bounding box center [1151, 419] width 183 height 34
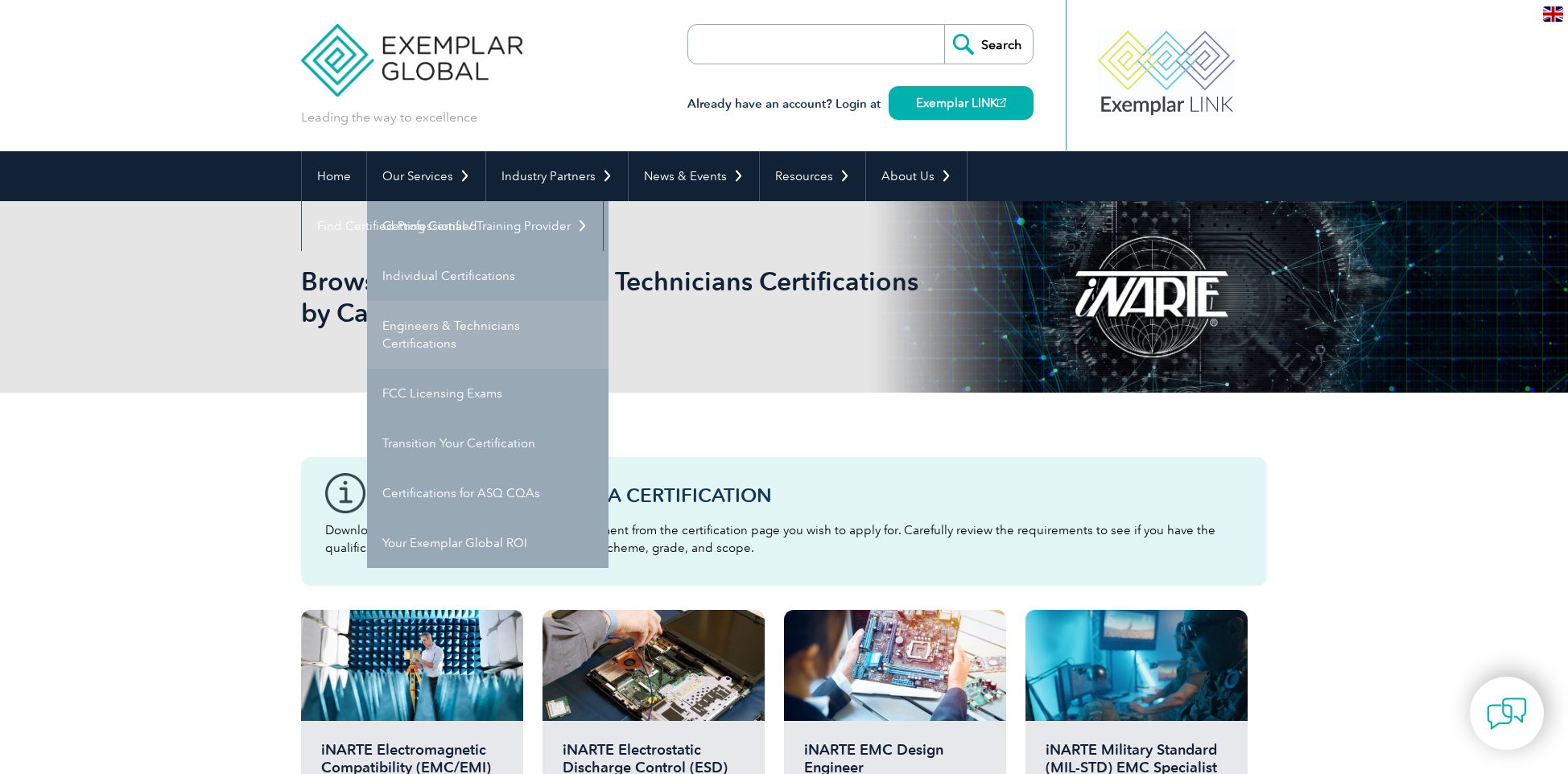
click at [485, 341] on link "Engineers & Technicians Certifications" at bounding box center [488, 335] width 241 height 67
click at [431, 335] on link "Engineers & Technicians Certifications" at bounding box center [488, 335] width 241 height 67
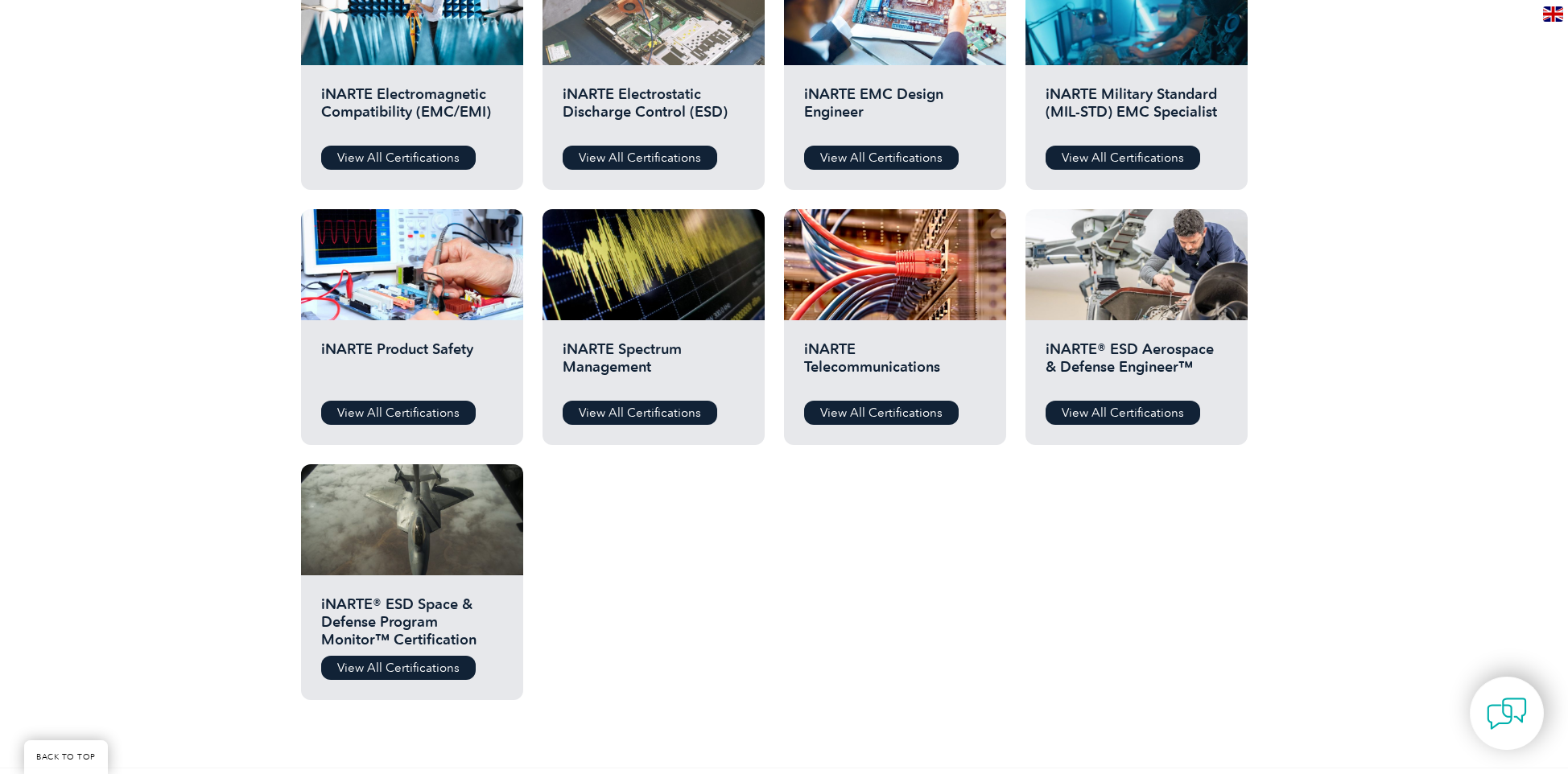
scroll to position [676, 0]
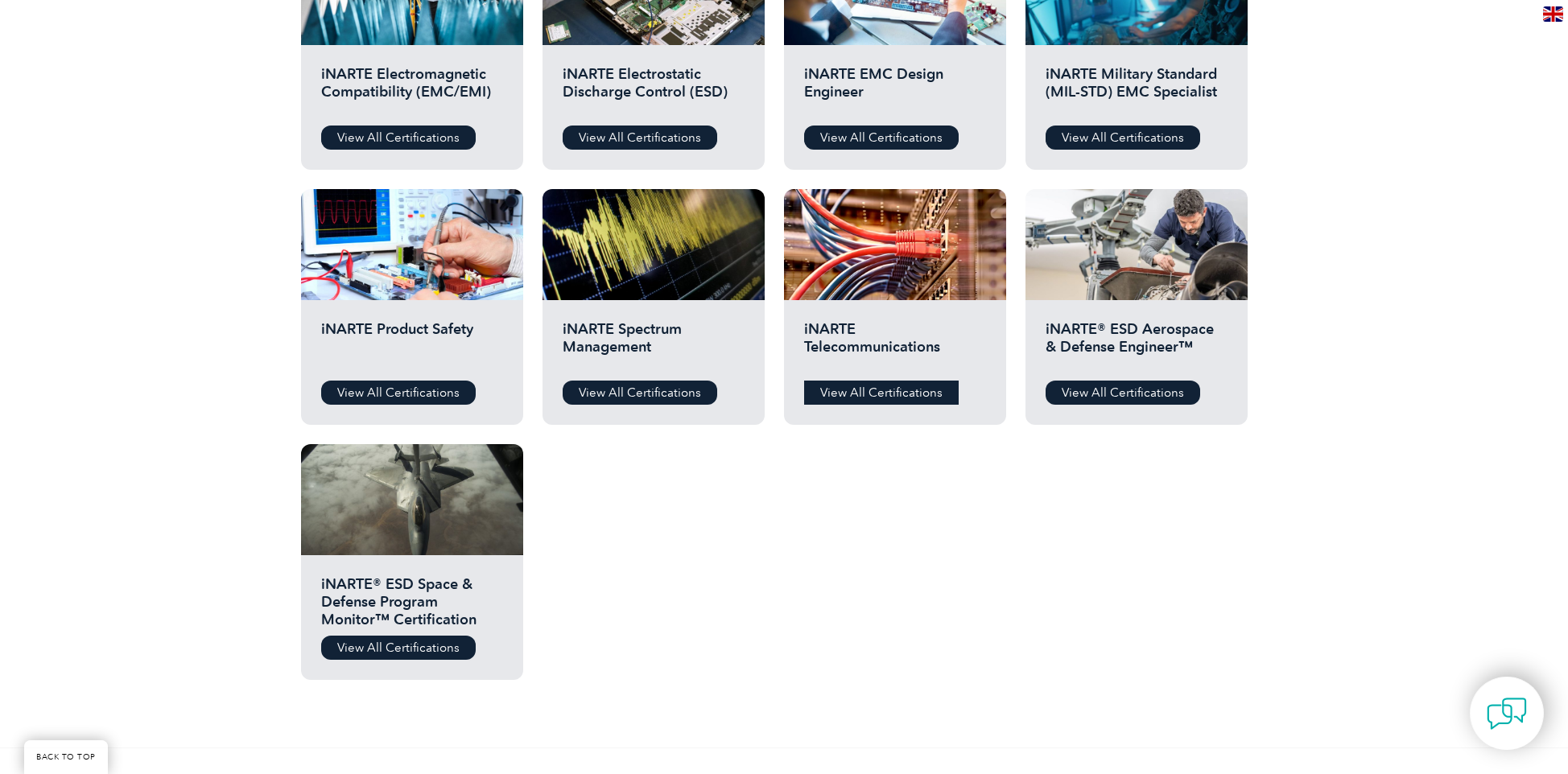
click at [847, 386] on link "View All Certifications" at bounding box center [882, 392] width 155 height 24
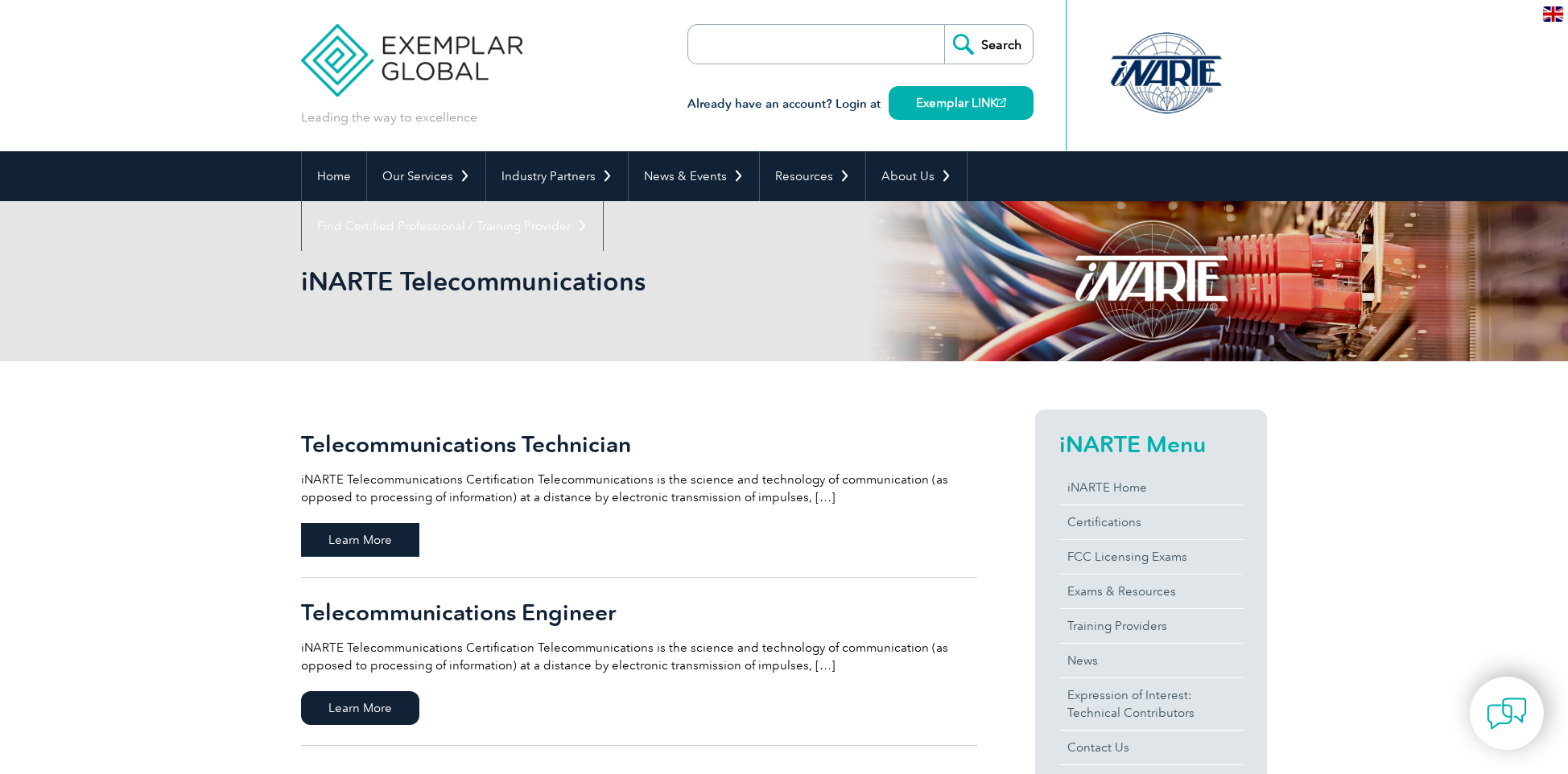
click at [339, 530] on span "Learn More" at bounding box center [361, 539] width 118 height 34
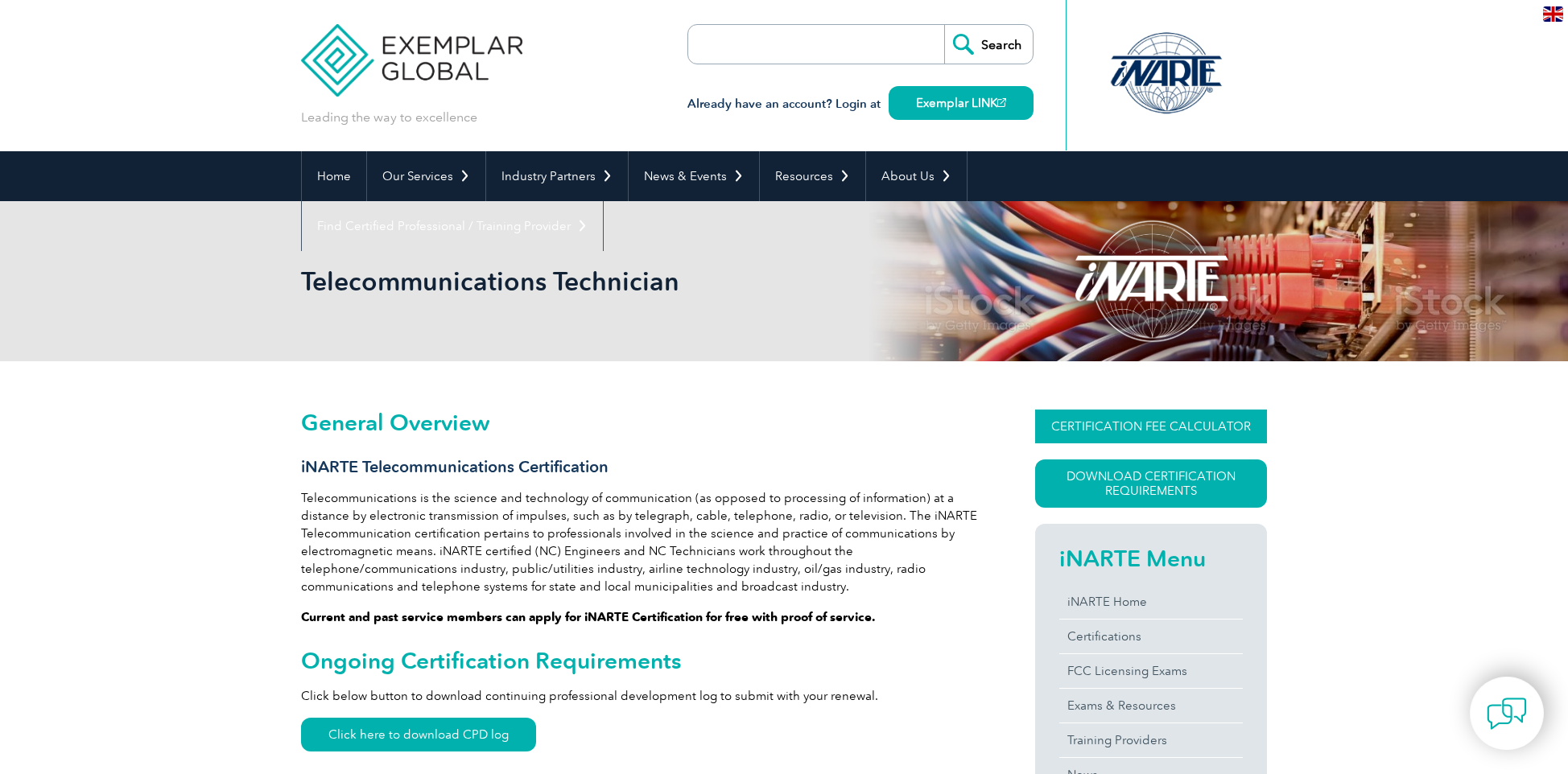
click at [1137, 431] on link "CERTIFICATION FEE CALCULATOR" at bounding box center [1151, 426] width 231 height 34
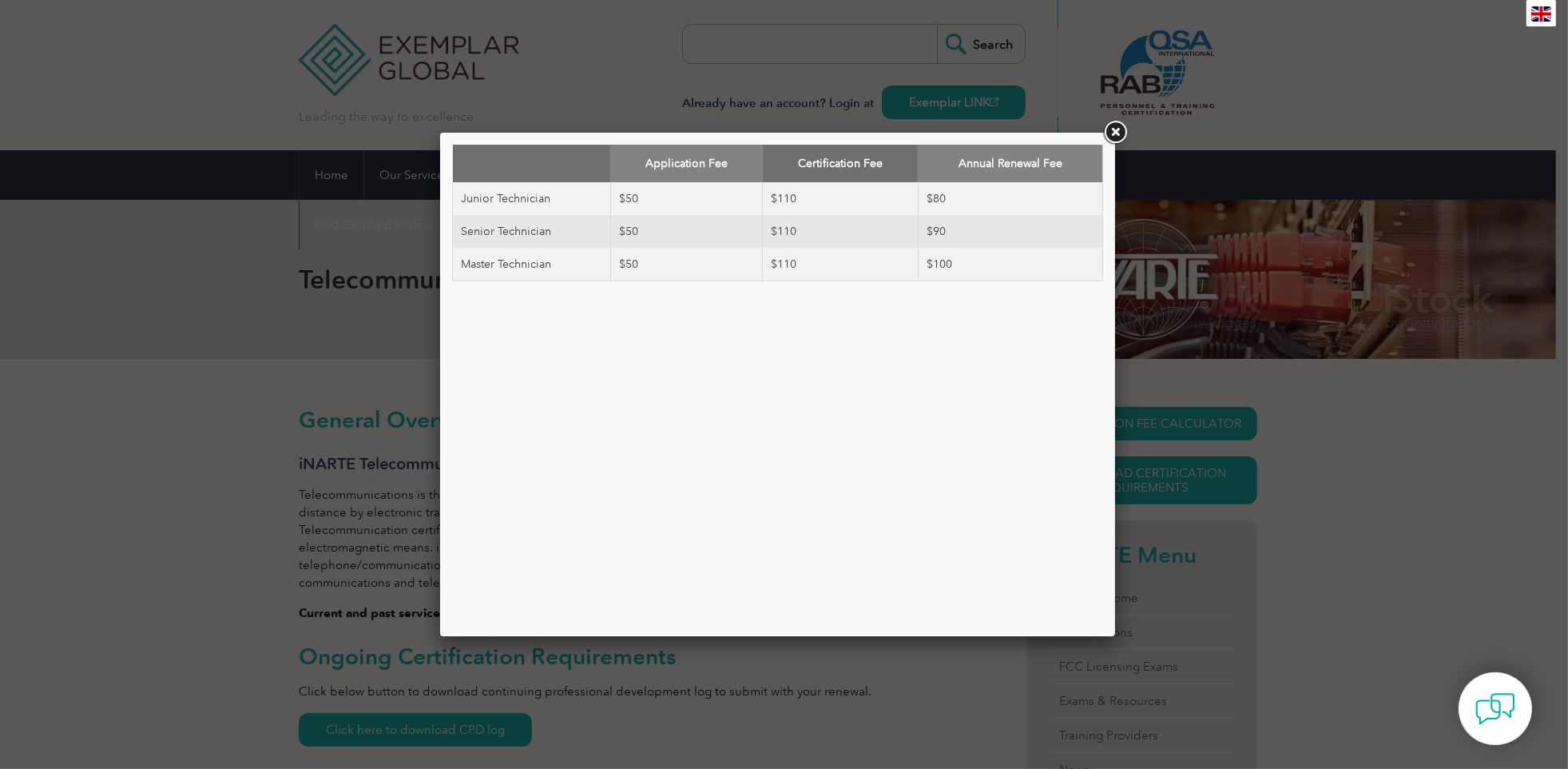
click at [1120, 133] on link at bounding box center [1115, 132] width 29 height 29
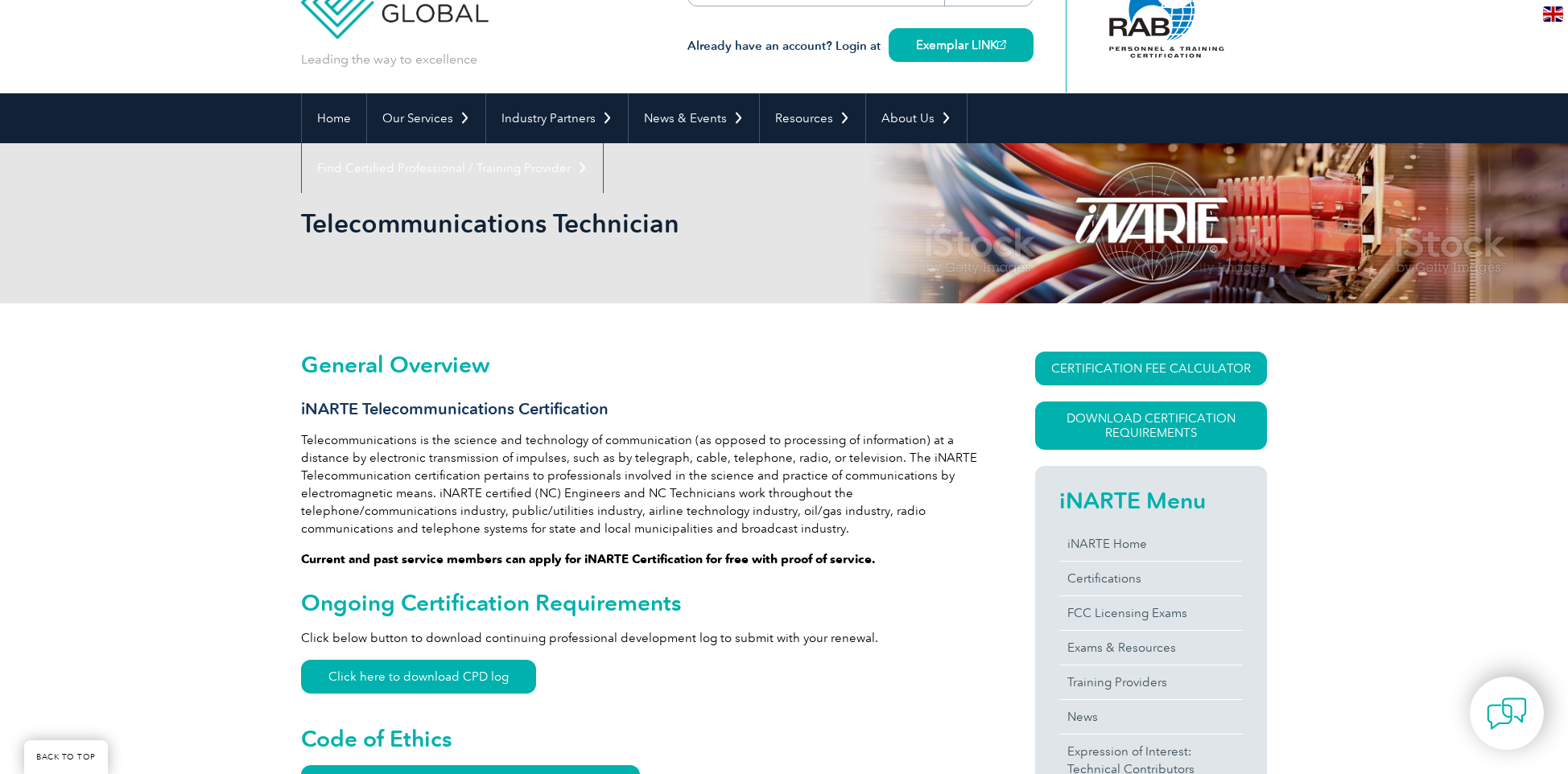
scroll to position [290, 0]
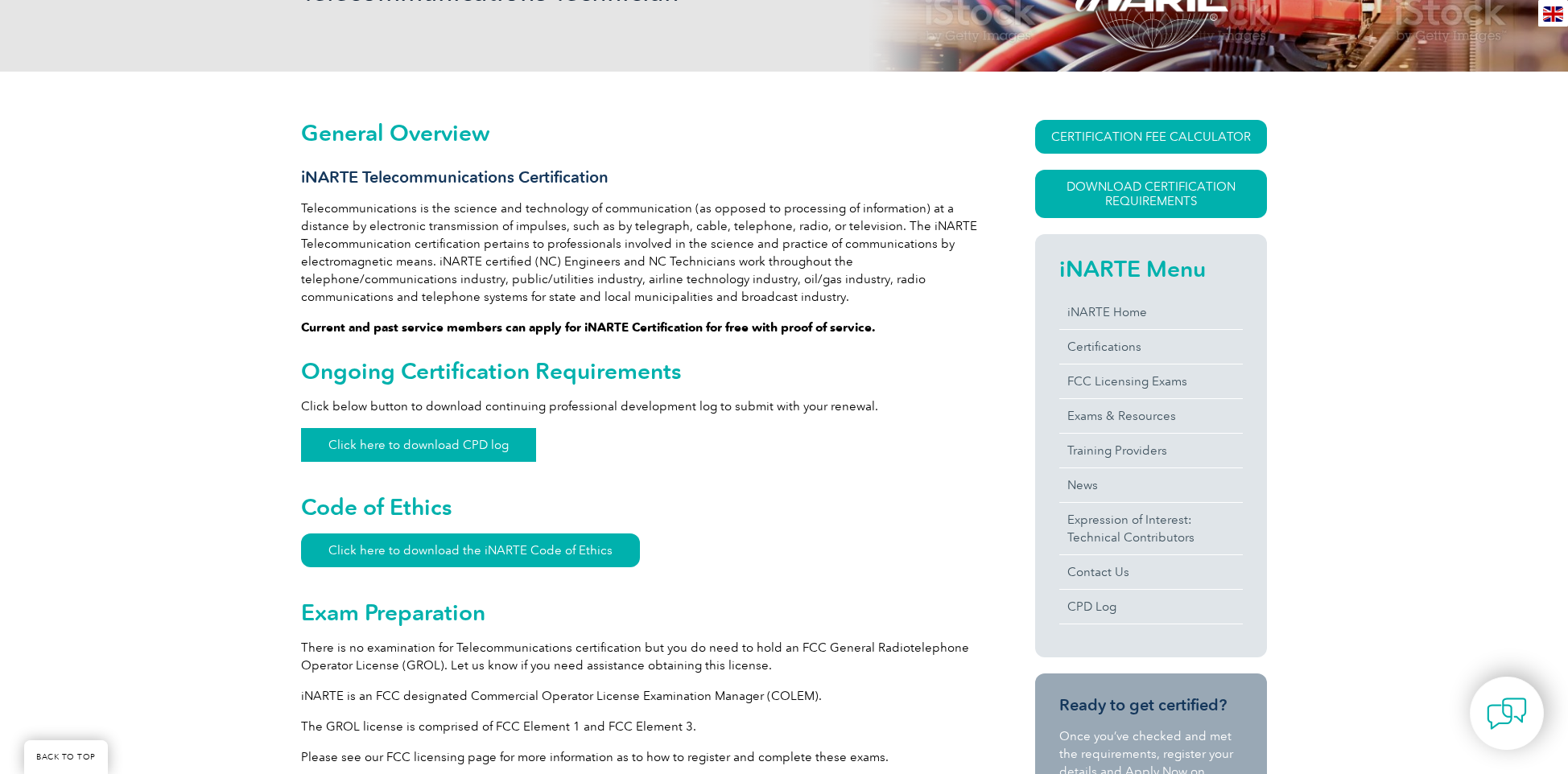
click at [413, 438] on link "Click here to download CPD log" at bounding box center [419, 444] width 235 height 34
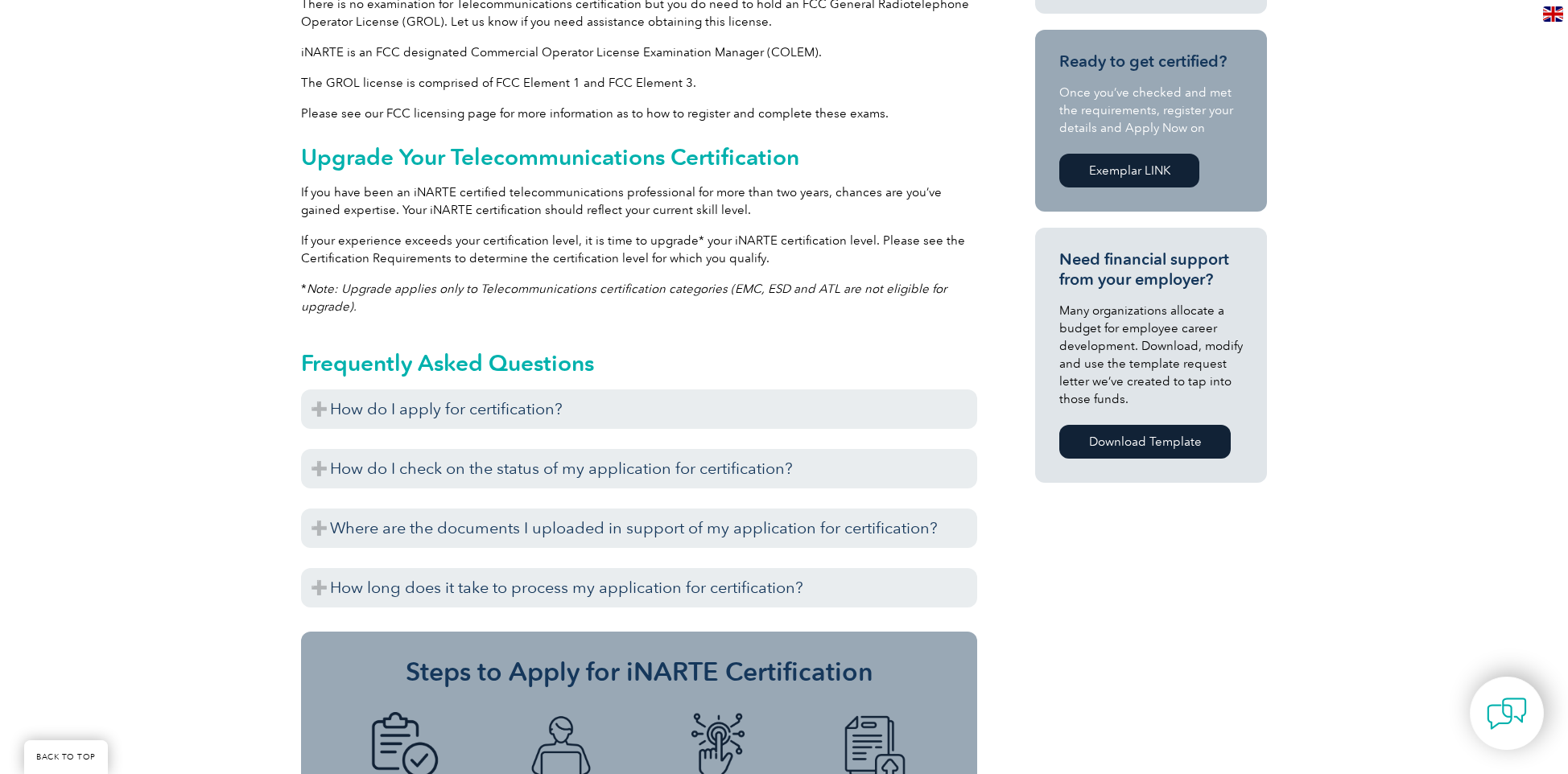
scroll to position [965, 0]
